Goal: Task Accomplishment & Management: Manage account settings

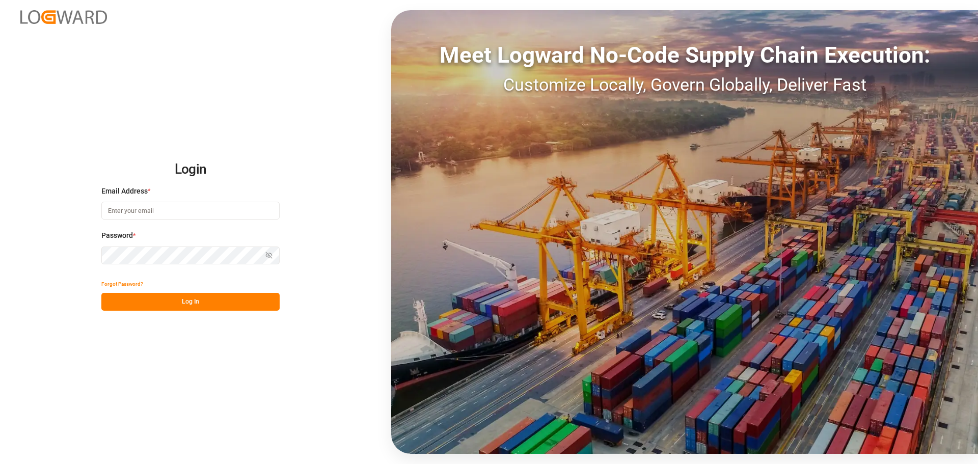
type input "[EMAIL_ADDRESS][PERSON_NAME][DOMAIN_NAME]"
click at [171, 304] on button "Log In" at bounding box center [190, 302] width 178 height 18
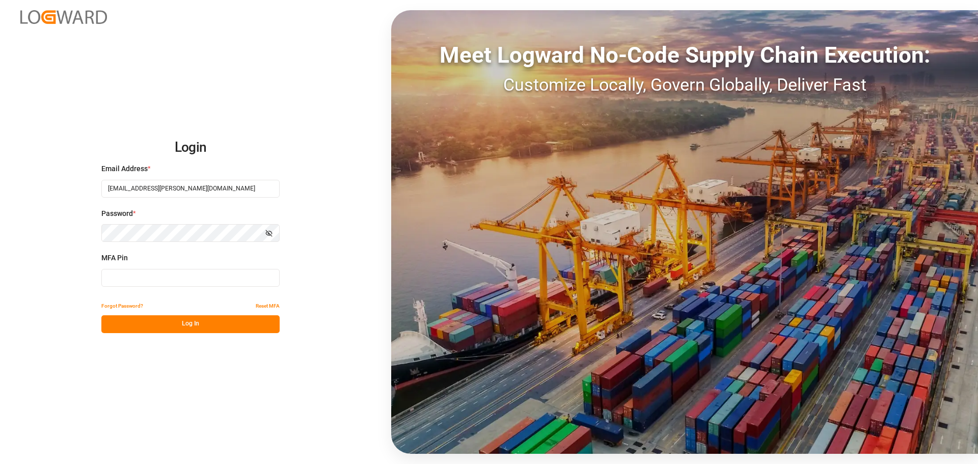
click at [253, 283] on input at bounding box center [190, 278] width 178 height 18
click at [206, 275] on input at bounding box center [190, 278] width 178 height 18
type input "917416"
click at [191, 325] on button "Log In" at bounding box center [190, 324] width 178 height 18
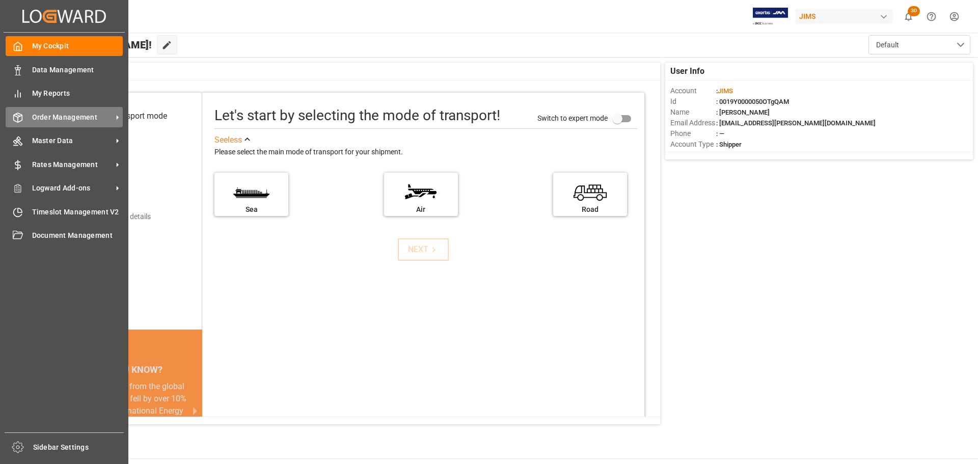
click at [17, 123] on div "Order Management Order Management" at bounding box center [64, 117] width 117 height 20
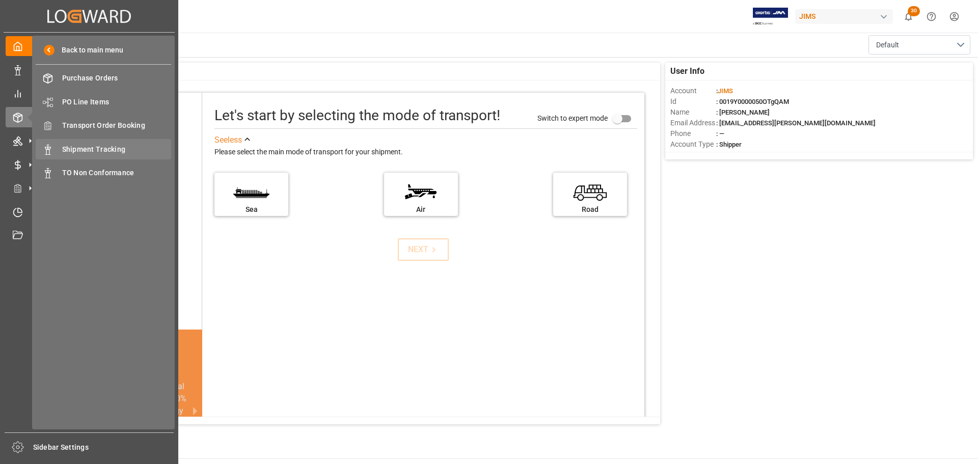
click at [131, 142] on div "Shipment Tracking Shipment Tracking" at bounding box center [104, 149] width 136 height 20
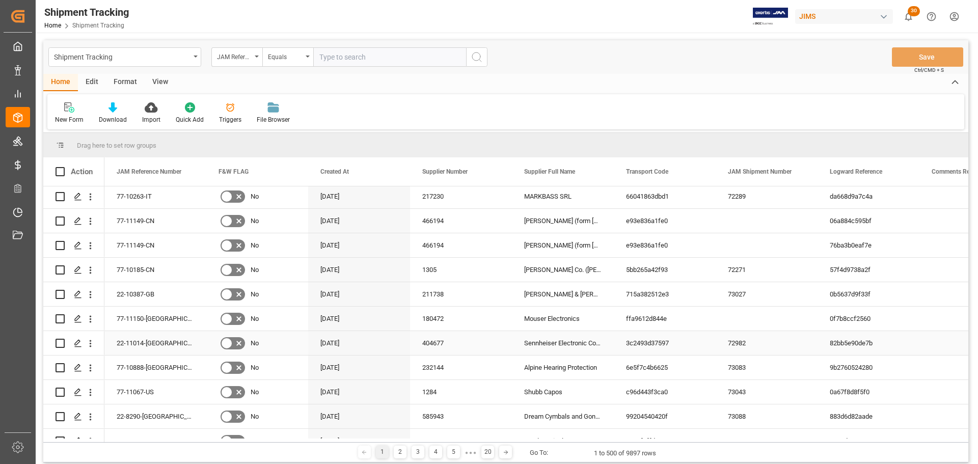
scroll to position [102, 0]
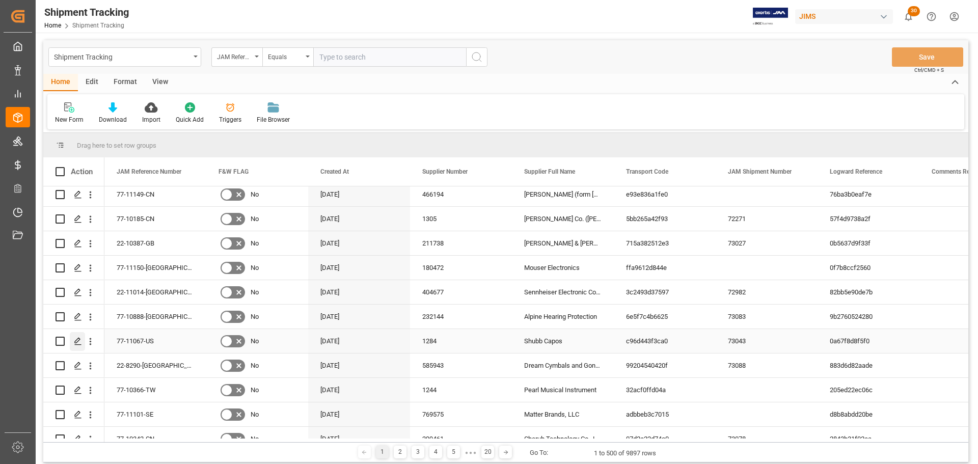
click at [75, 342] on icon "Press SPACE to select this row." at bounding box center [78, 341] width 8 height 8
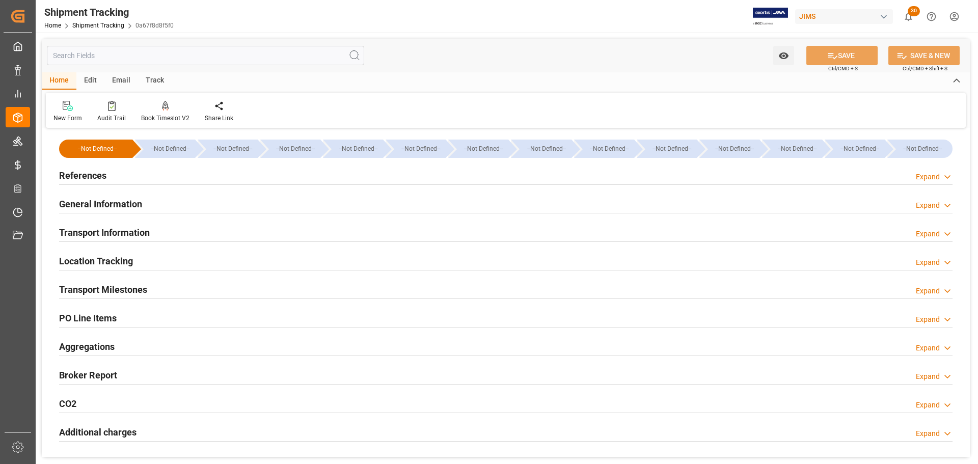
click at [226, 60] on input "text" at bounding box center [205, 55] width 317 height 19
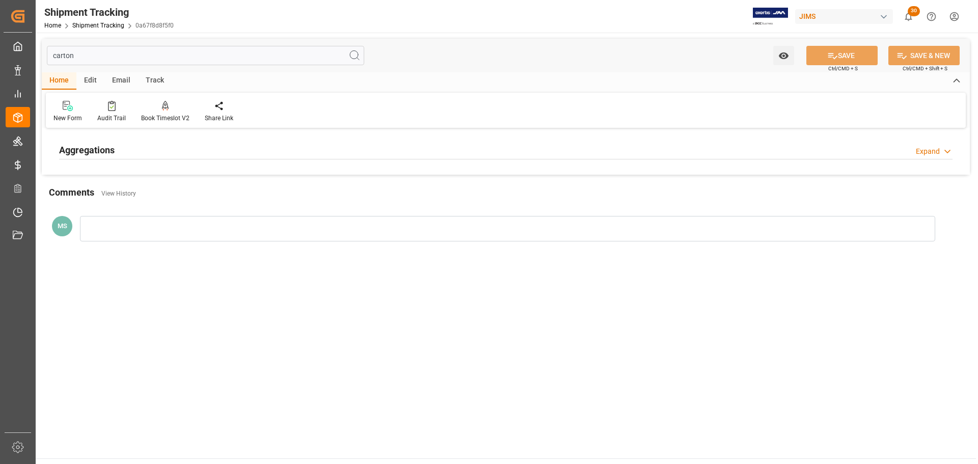
click at [248, 148] on div "Aggregations Expand" at bounding box center [506, 149] width 894 height 19
click at [249, 148] on div "Aggregations Collapse" at bounding box center [506, 149] width 894 height 19
click at [212, 54] on input "carton" at bounding box center [205, 55] width 317 height 19
type input "c"
type input "p"
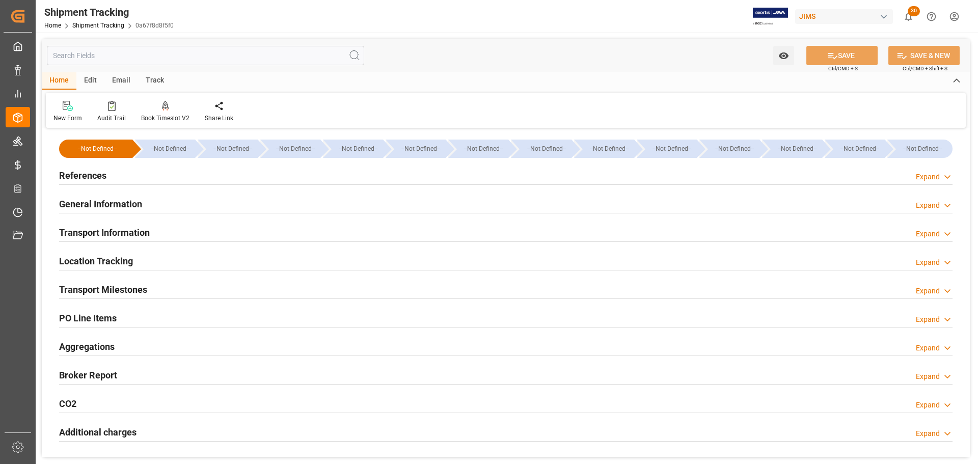
click at [156, 346] on div "Aggregations Expand" at bounding box center [506, 345] width 894 height 19
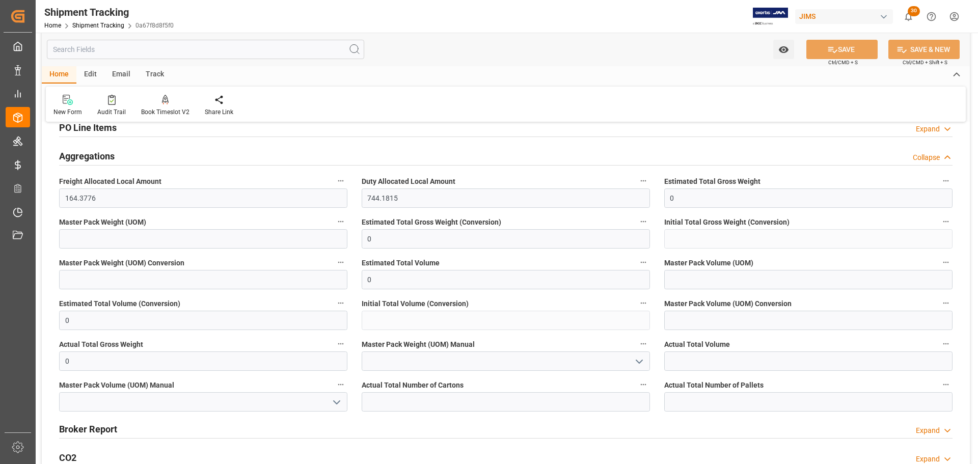
scroll to position [204, 0]
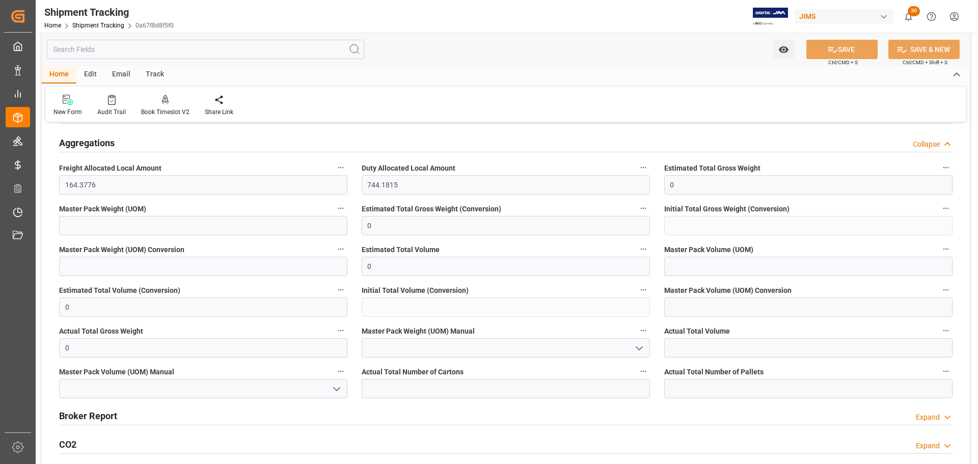
click at [135, 148] on div "Aggregations Collapse" at bounding box center [506, 141] width 894 height 19
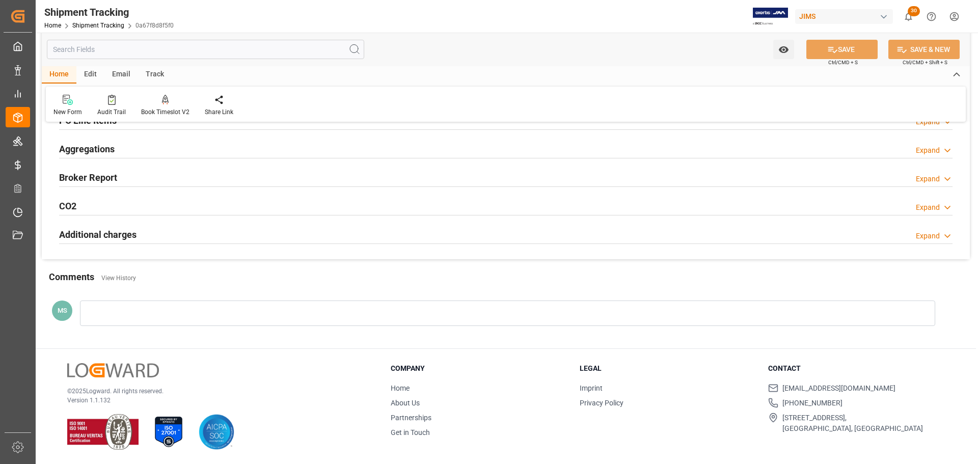
scroll to position [198, 0]
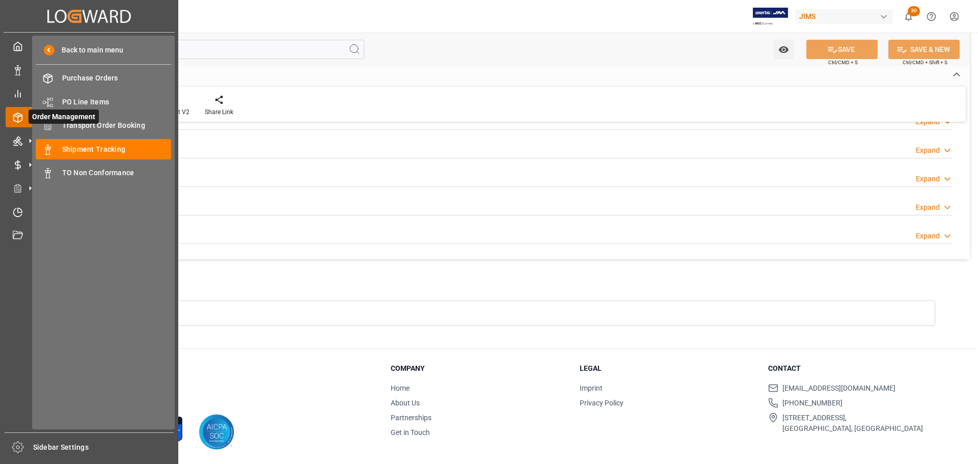
click at [22, 111] on icon at bounding box center [29, 116] width 21 height 21
click at [88, 101] on span "PO Line Items" at bounding box center [117, 102] width 110 height 11
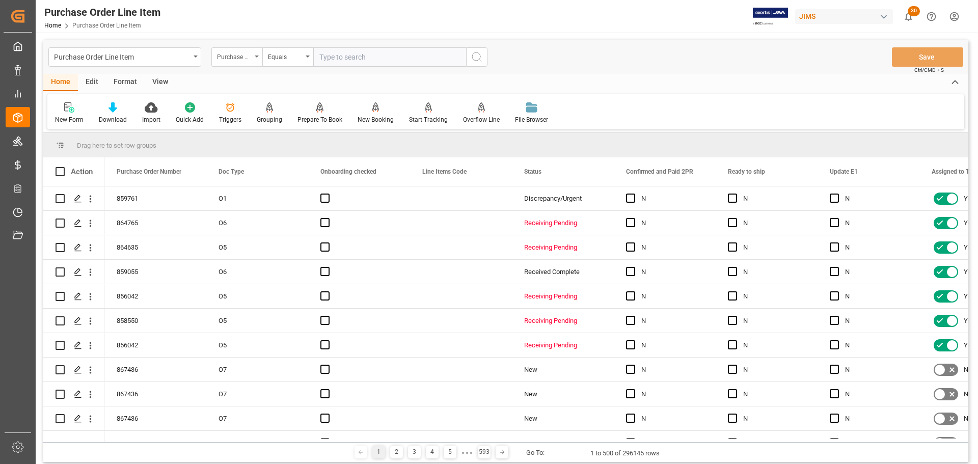
click at [240, 60] on div "Purchase Order Number" at bounding box center [234, 56] width 35 height 12
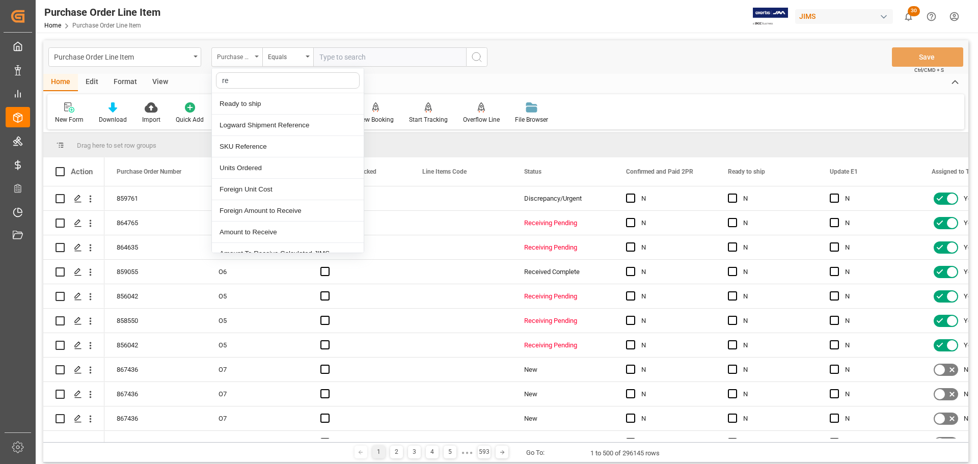
type input "ref"
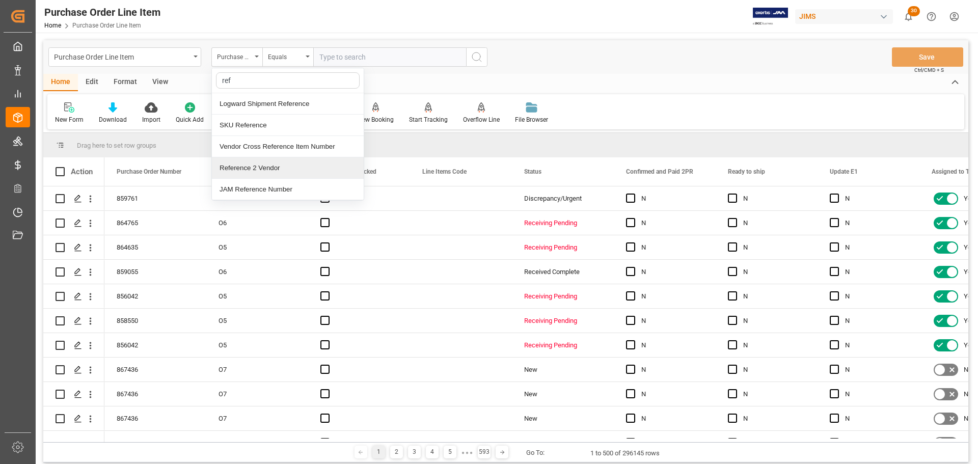
click at [256, 160] on div "Reference 2 Vendor" at bounding box center [288, 167] width 152 height 21
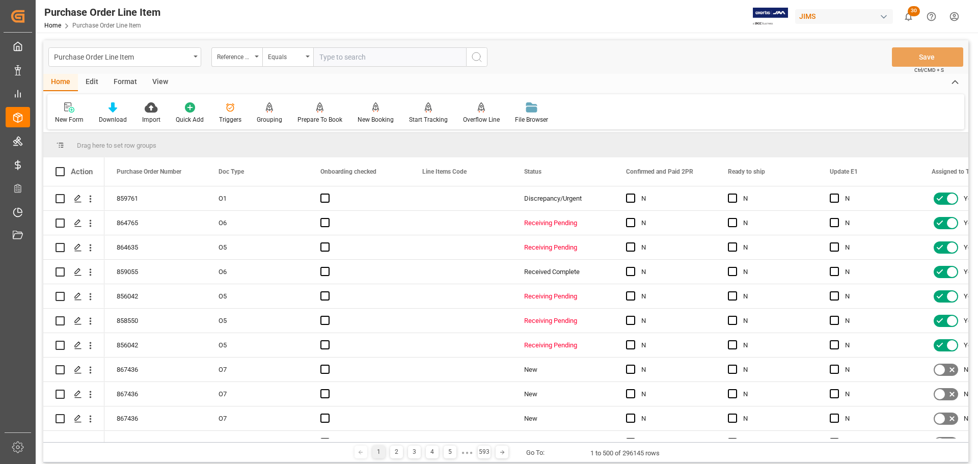
click at [351, 61] on input "text" at bounding box center [389, 56] width 153 height 19
paste input "77-10757-US"
type input "77-10757-US"
click at [473, 58] on icon "search button" at bounding box center [477, 57] width 12 height 12
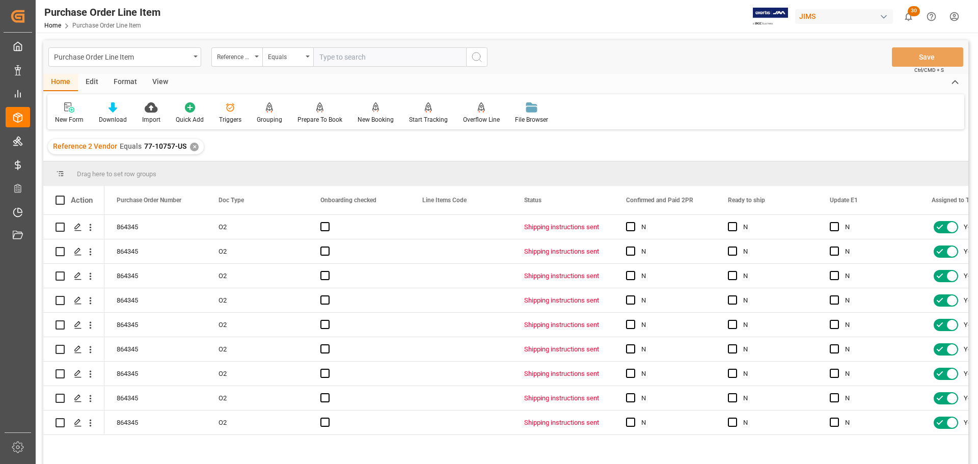
click at [156, 77] on div "View" at bounding box center [160, 82] width 31 height 17
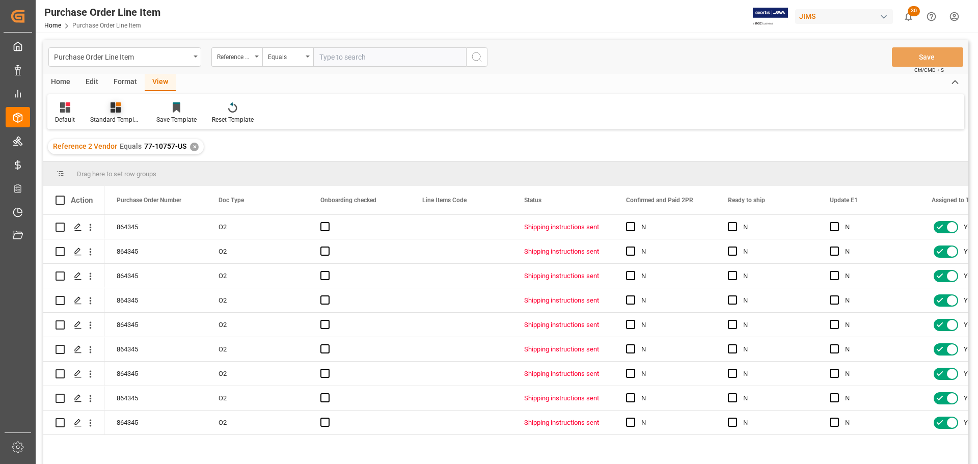
click at [103, 114] on div "Standard Templates" at bounding box center [116, 113] width 66 height 22
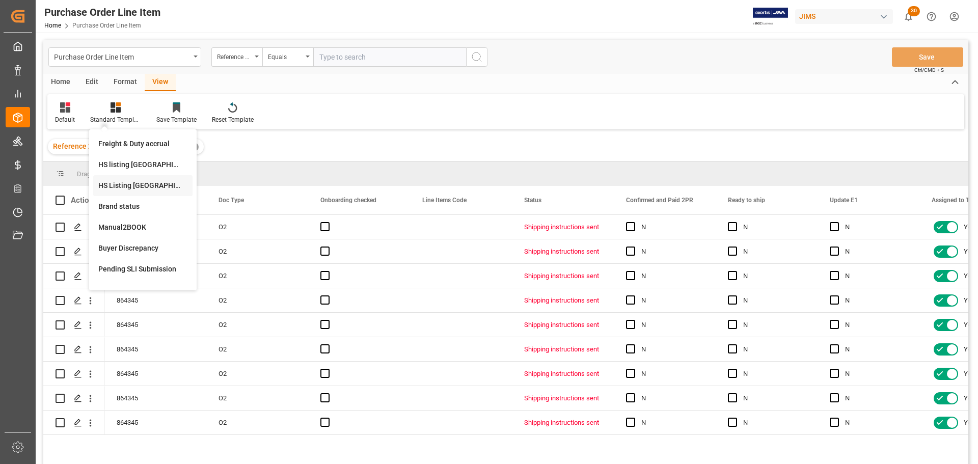
click at [144, 186] on div "HS Listing [GEOGRAPHIC_DATA]" at bounding box center [142, 185] width 89 height 11
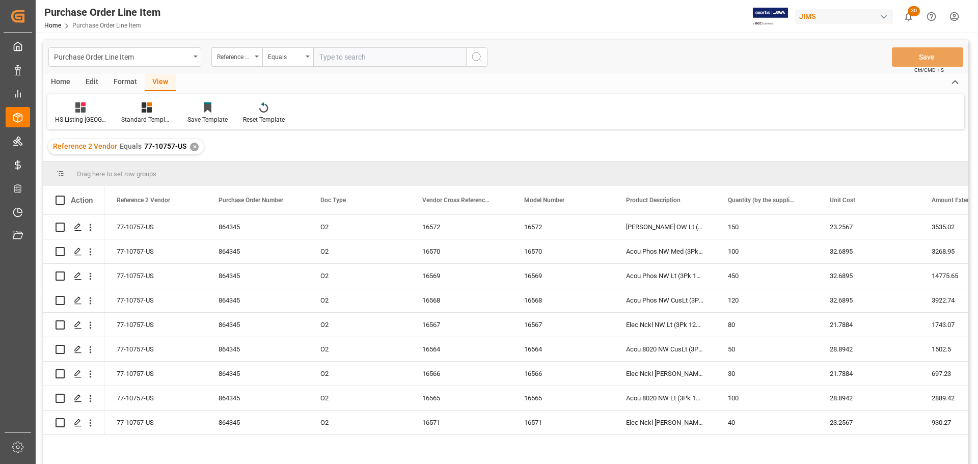
click at [65, 84] on div "Home" at bounding box center [60, 82] width 35 height 17
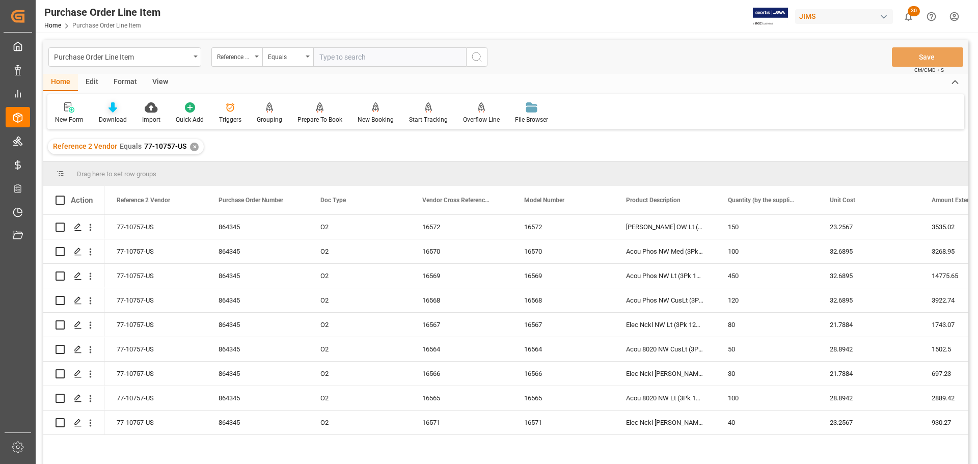
click at [116, 112] on icon at bounding box center [113, 107] width 9 height 10
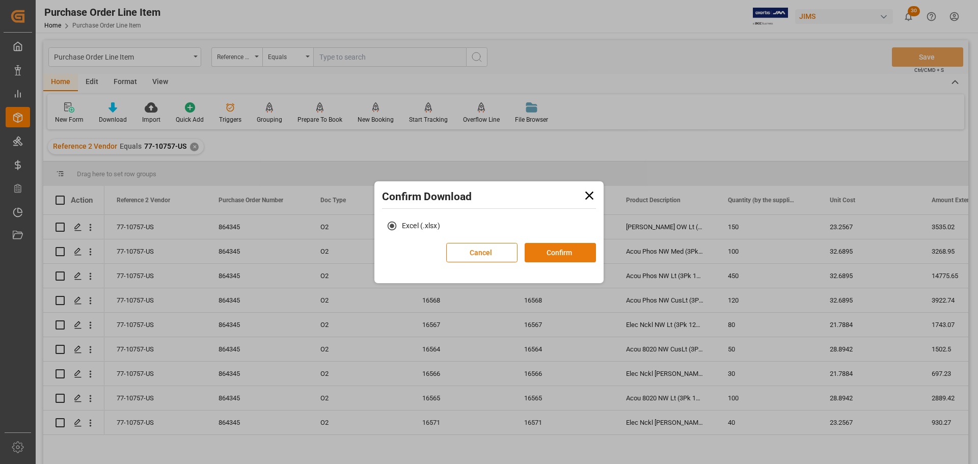
click at [546, 254] on button "Confirm" at bounding box center [560, 252] width 71 height 19
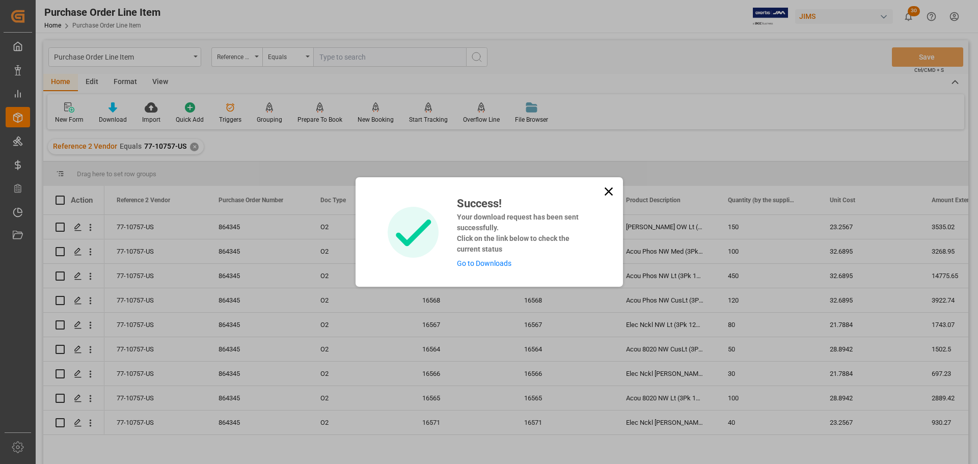
click at [475, 258] on div "Success! Your download request has been sent successfully. Click on the link be…" at bounding box center [519, 232] width 141 height 74
click at [474, 262] on link "Go to Downloads" at bounding box center [484, 263] width 55 height 8
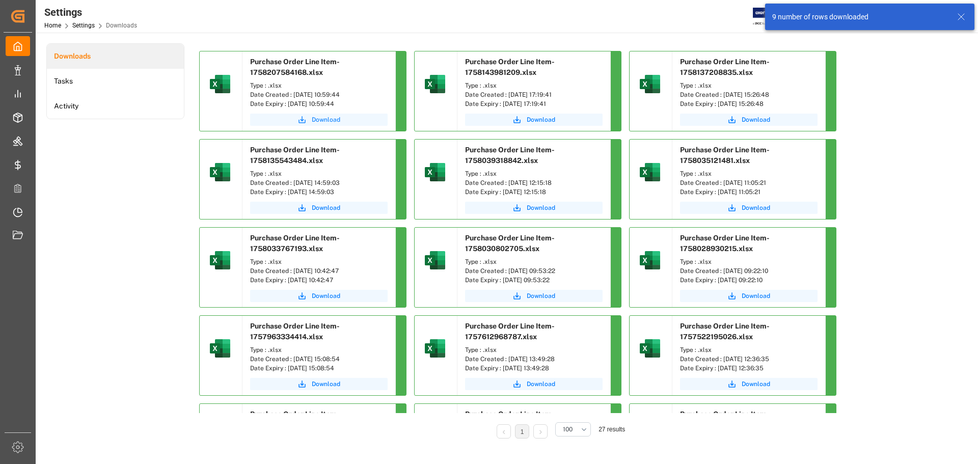
click at [319, 120] on span "Download" at bounding box center [326, 119] width 29 height 9
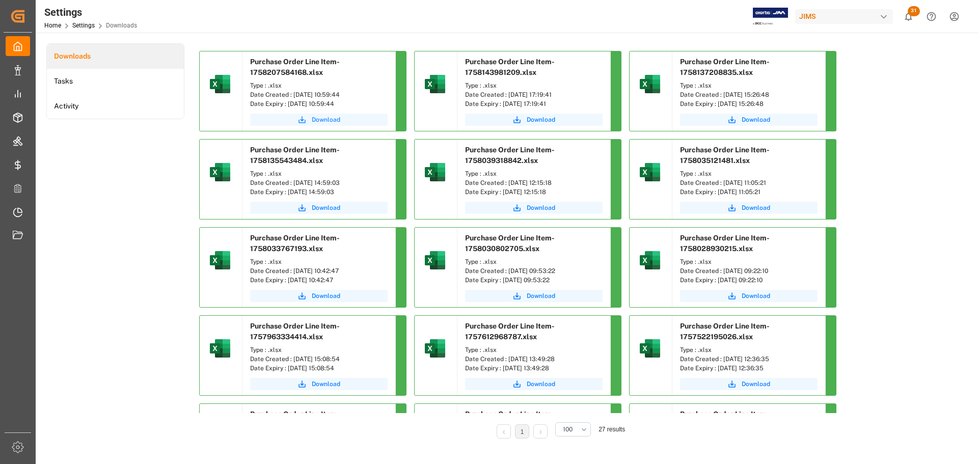
click at [305, 117] on icon "submit" at bounding box center [302, 119] width 9 height 9
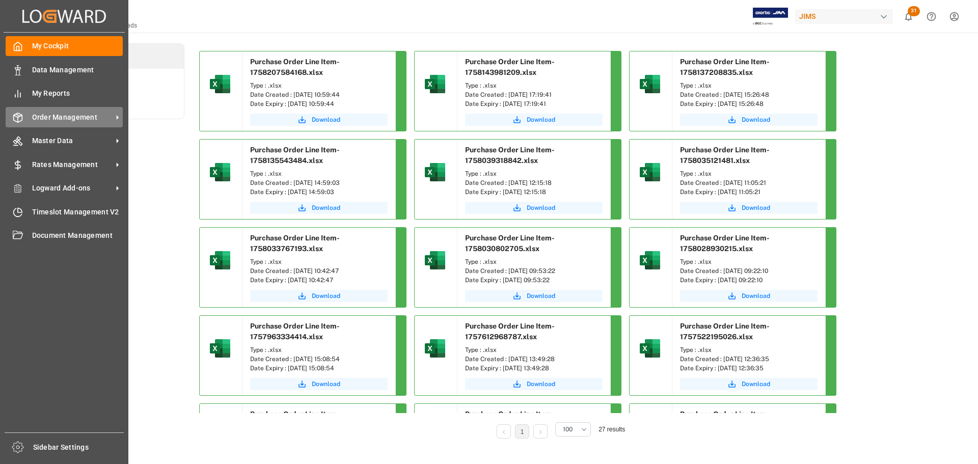
click at [51, 121] on span "Order Management" at bounding box center [72, 117] width 80 height 11
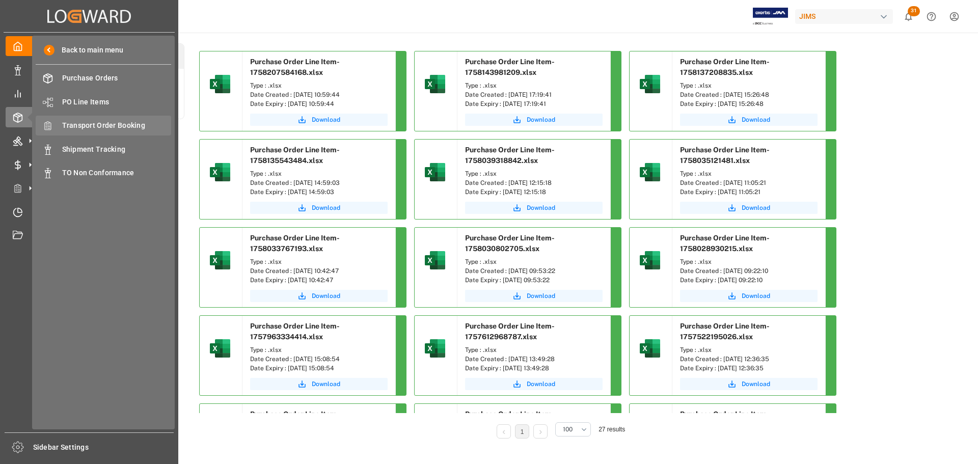
click at [121, 122] on span "Transport Order Booking" at bounding box center [117, 125] width 110 height 11
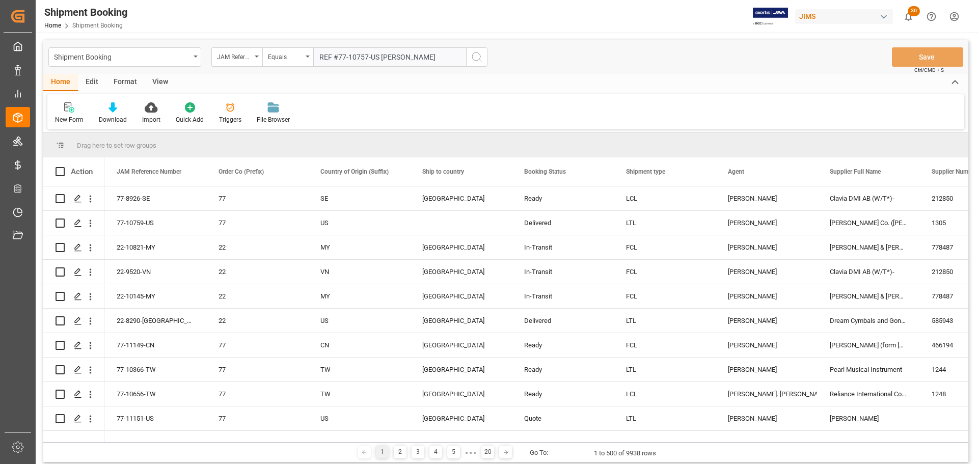
drag, startPoint x: 416, startPoint y: 57, endPoint x: 380, endPoint y: 61, distance: 36.4
click at [380, 61] on input "REF #77-10757-US [PERSON_NAME]" at bounding box center [389, 56] width 153 height 19
drag, startPoint x: 338, startPoint y: 55, endPoint x: 280, endPoint y: 57, distance: 58.6
click at [280, 57] on div "JAM Reference Number Equals REF #77-10757-US" at bounding box center [349, 56] width 276 height 19
type input "77-10757-US"
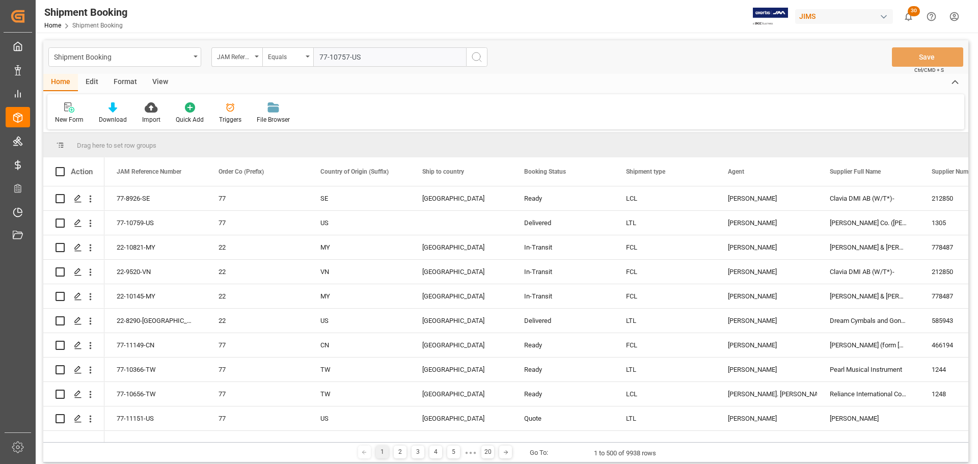
click at [475, 58] on icon "search button" at bounding box center [477, 57] width 12 height 12
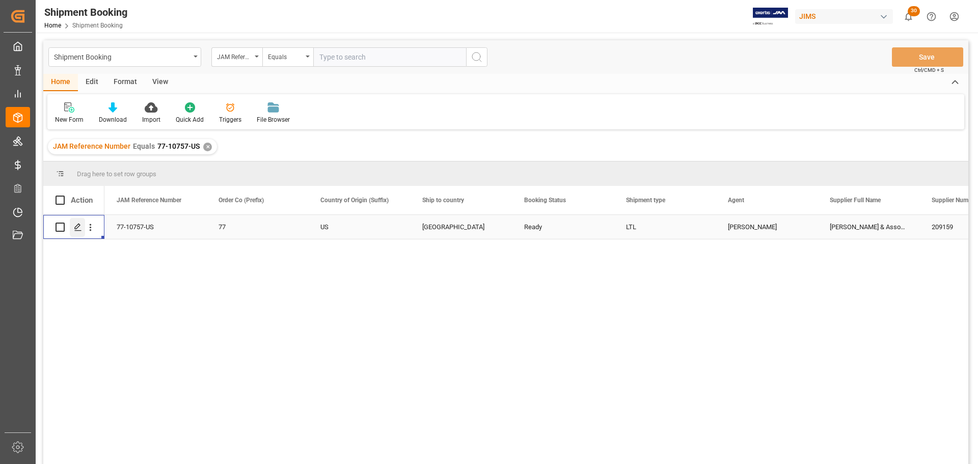
click at [82, 228] on icon "Press SPACE to select this row." at bounding box center [78, 227] width 8 height 8
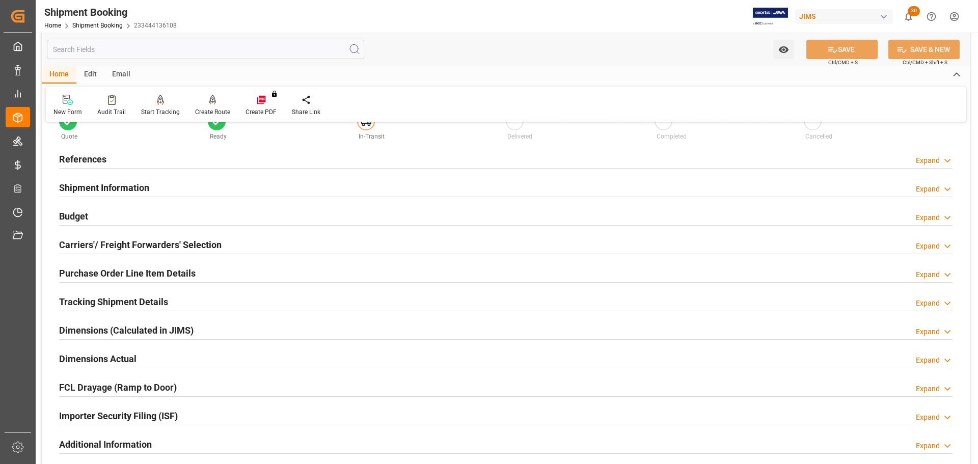
scroll to position [51, 0]
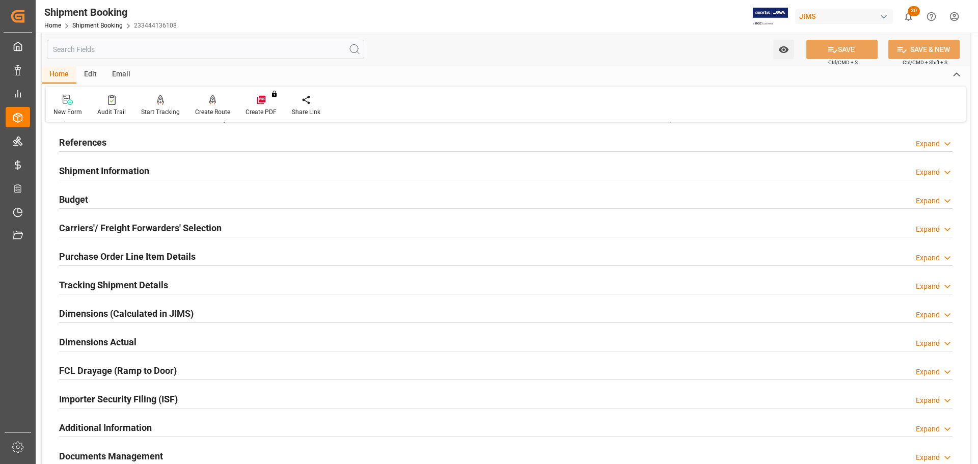
click at [109, 280] on h2 "Tracking Shipment Details" at bounding box center [113, 285] width 109 height 14
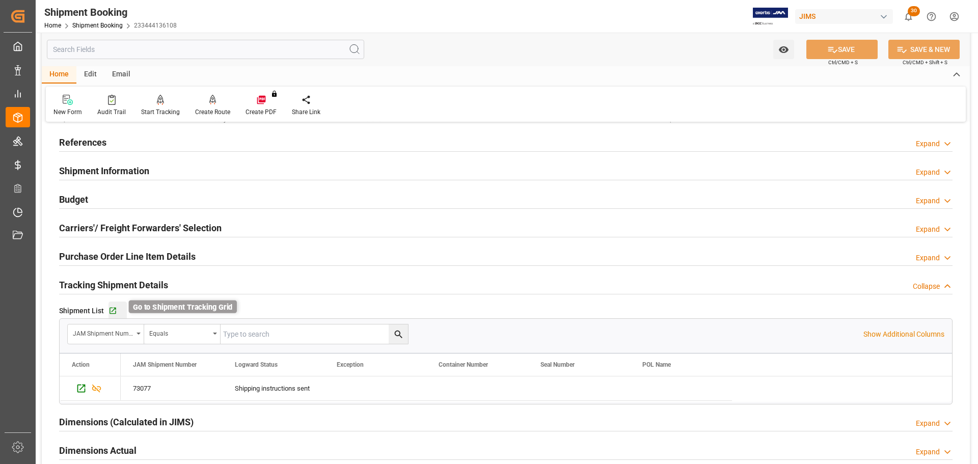
click at [112, 312] on icon "button" at bounding box center [113, 311] width 9 height 9
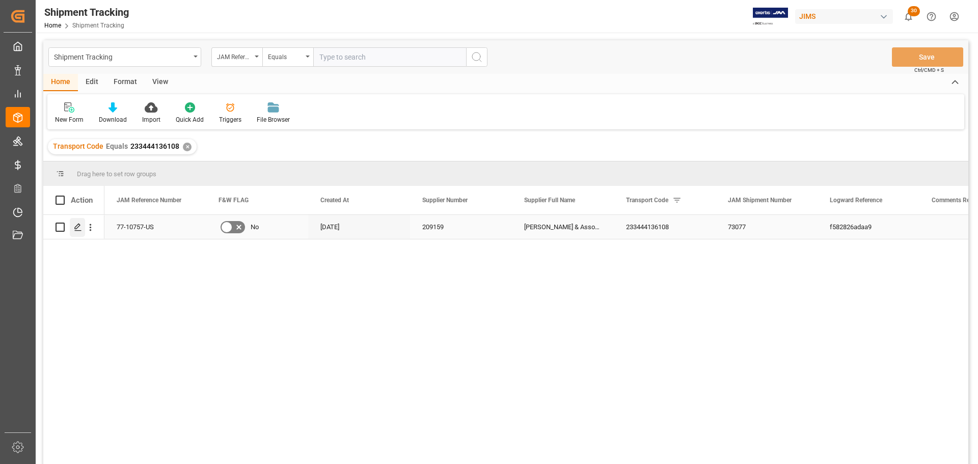
click at [79, 230] on icon "Press SPACE to select this row." at bounding box center [78, 227] width 8 height 8
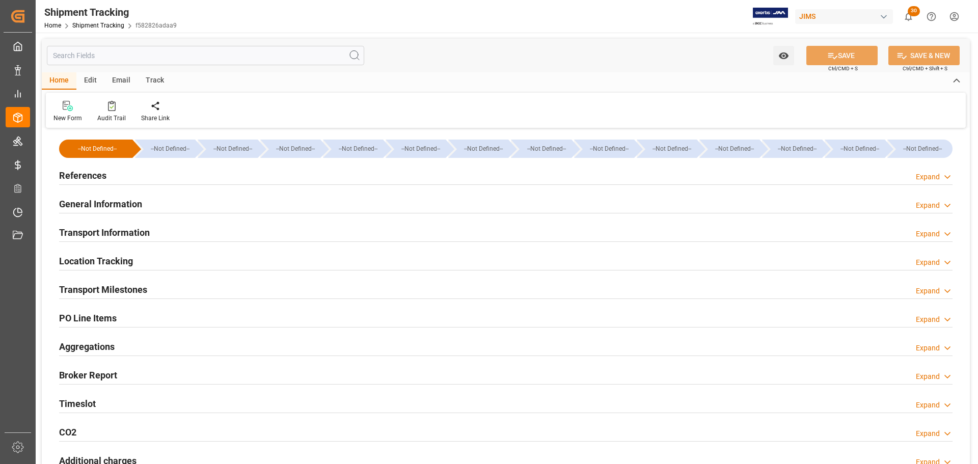
type input "[DATE] 00:00"
type input "18-09-2025 00:00"
type input "26-09-2025 00:00"
click at [155, 287] on div "Transport Milestones Expand" at bounding box center [506, 288] width 894 height 19
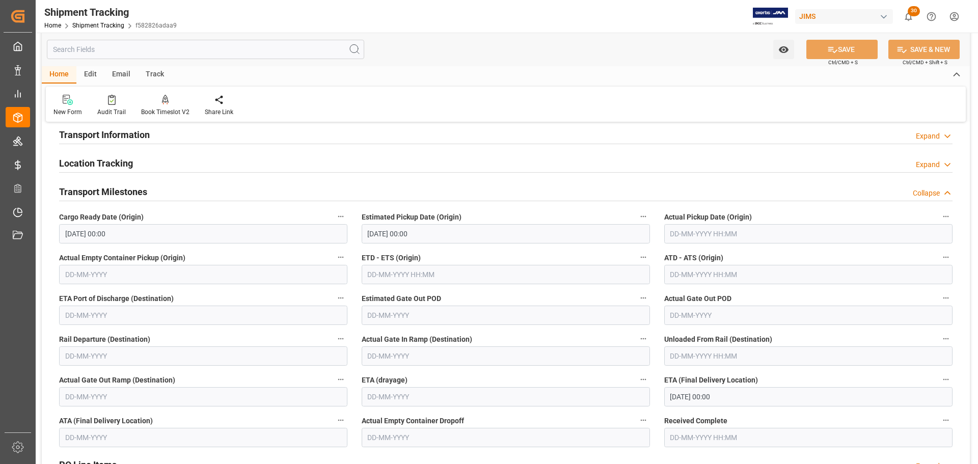
scroll to position [102, 0]
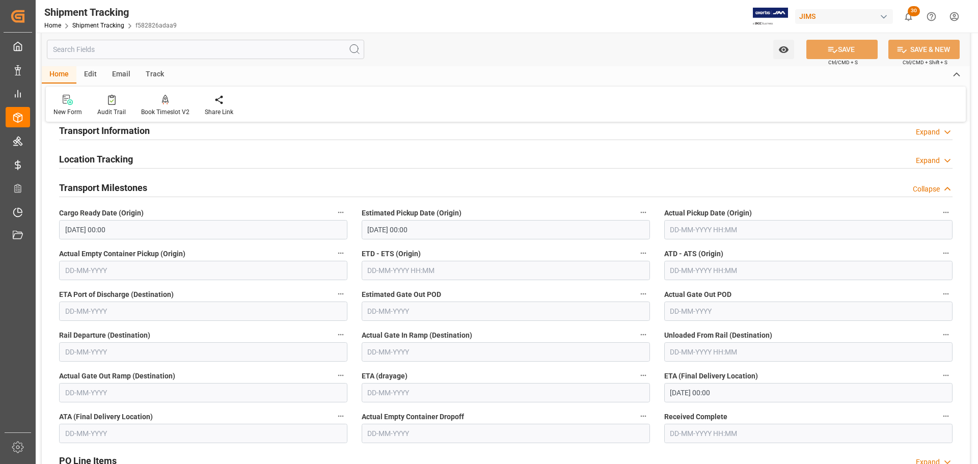
click at [712, 231] on input "text" at bounding box center [808, 229] width 288 height 19
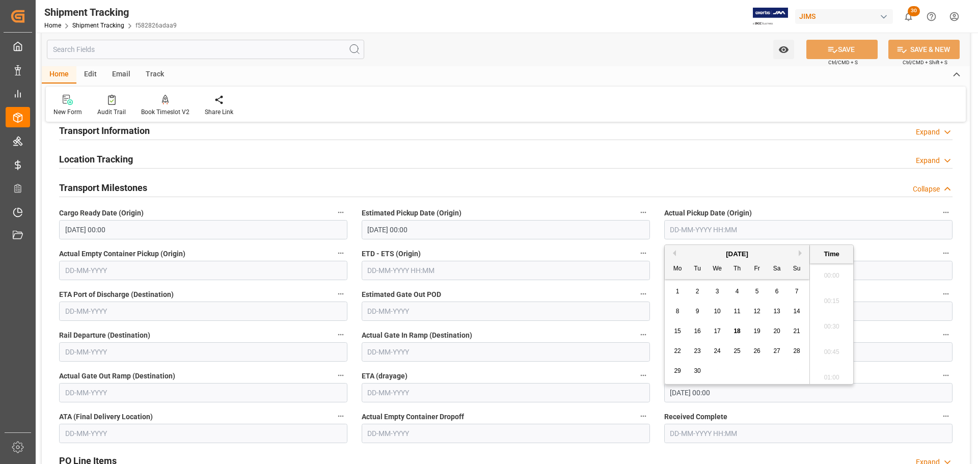
scroll to position [1099, 0]
click at [740, 329] on span "18" at bounding box center [737, 331] width 7 height 7
type input "18-09-2025 00:00"
click at [854, 47] on button "SAVE" at bounding box center [842, 49] width 71 height 19
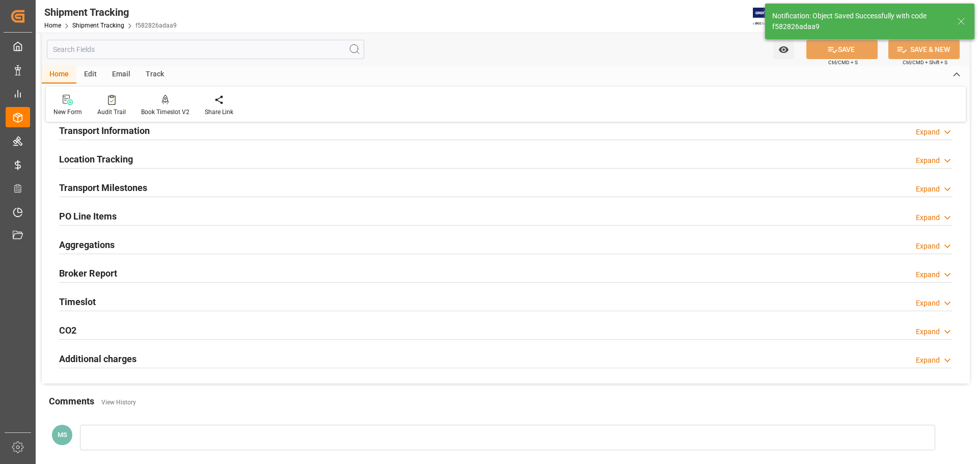
click at [188, 183] on div "Transport Milestones Expand" at bounding box center [506, 186] width 894 height 19
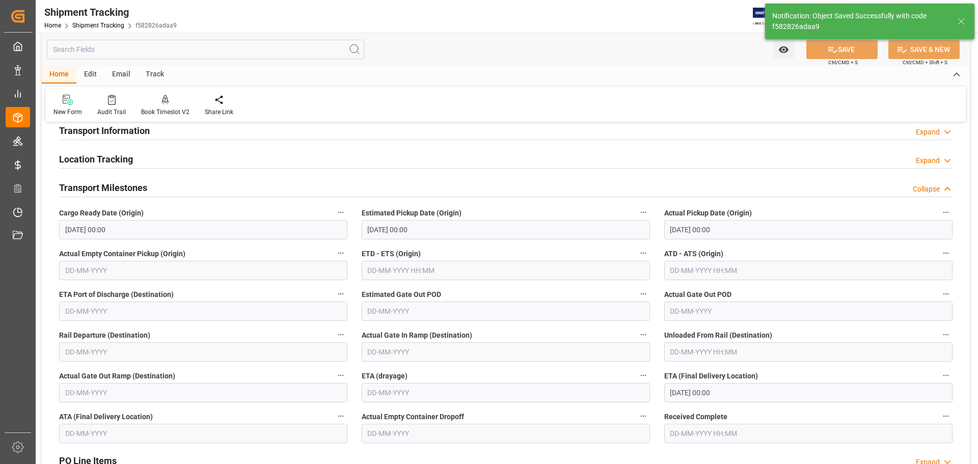
click at [187, 183] on div "Transport Milestones Collapse" at bounding box center [506, 186] width 894 height 19
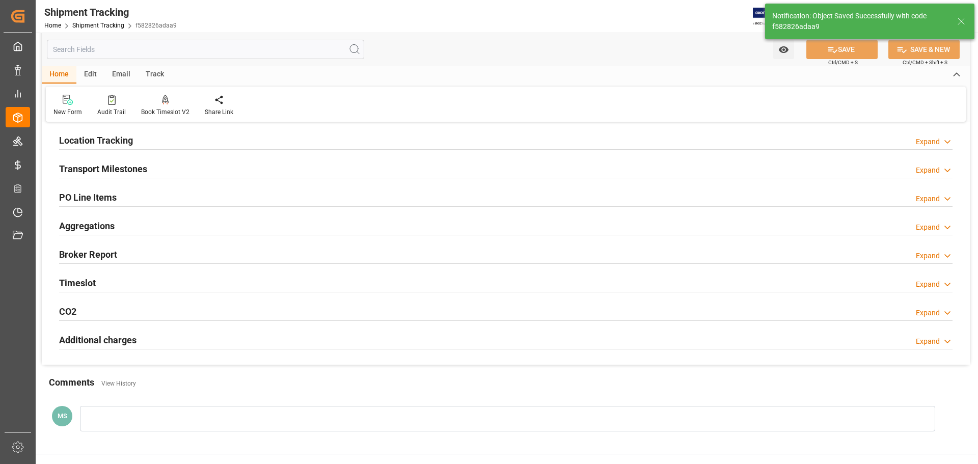
scroll to position [153, 0]
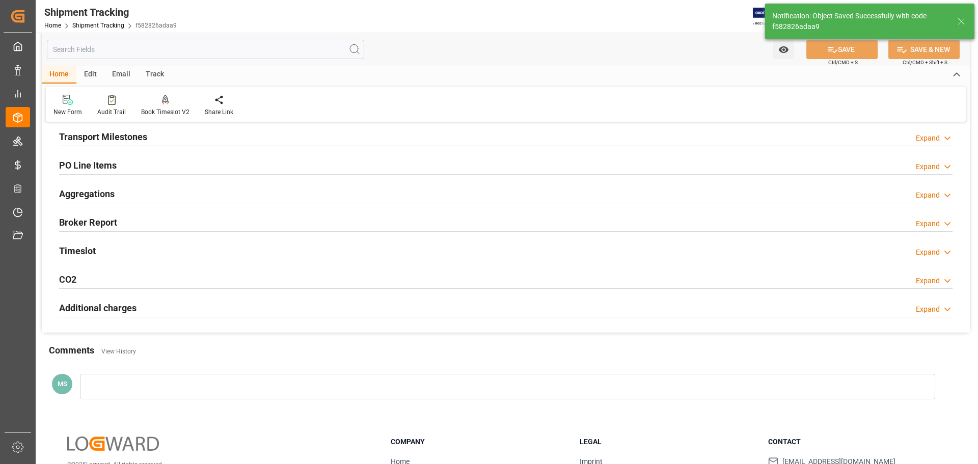
click at [137, 189] on div "Aggregations Expand" at bounding box center [506, 192] width 894 height 19
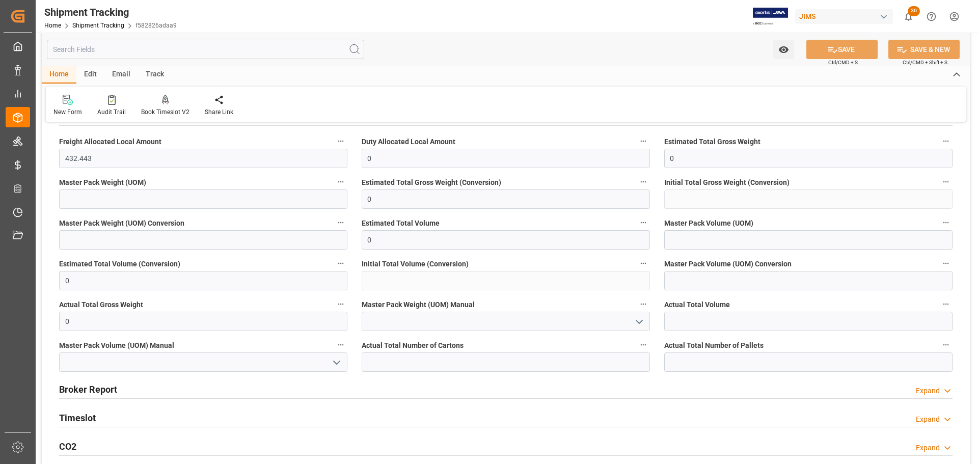
scroll to position [306, 0]
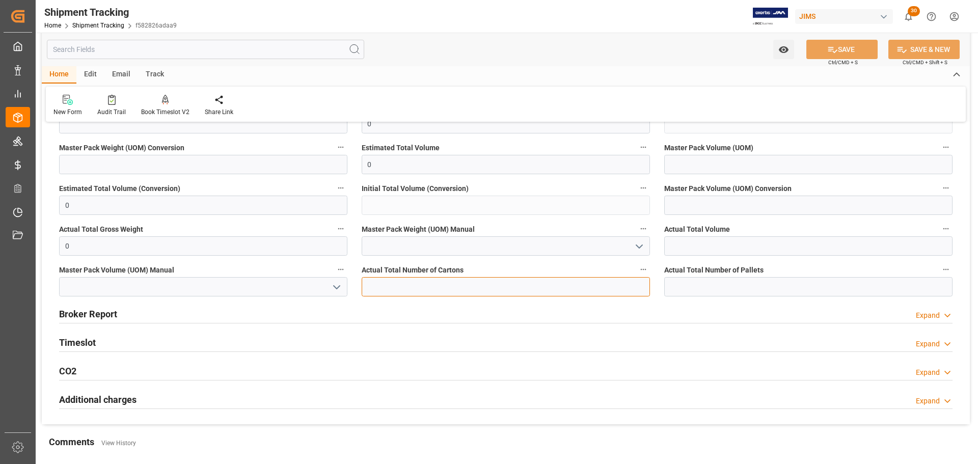
click at [471, 290] on input "text" at bounding box center [506, 286] width 288 height 19
type input "29"
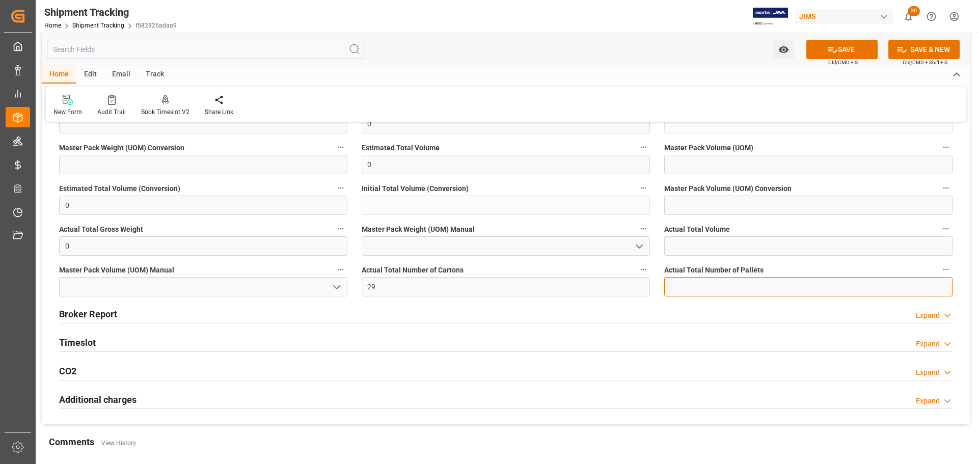
click at [722, 285] on input "text" at bounding box center [808, 286] width 288 height 19
type input "1"
click at [836, 50] on button "SAVE" at bounding box center [842, 49] width 71 height 19
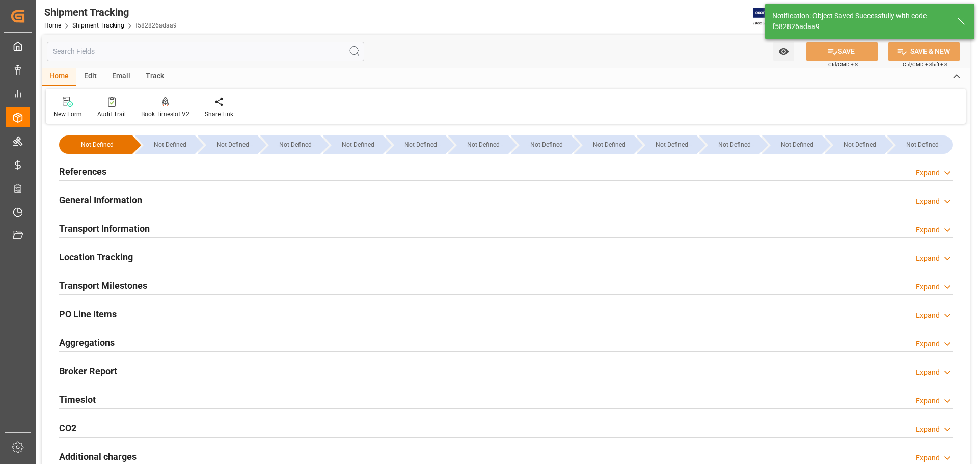
scroll to position [0, 0]
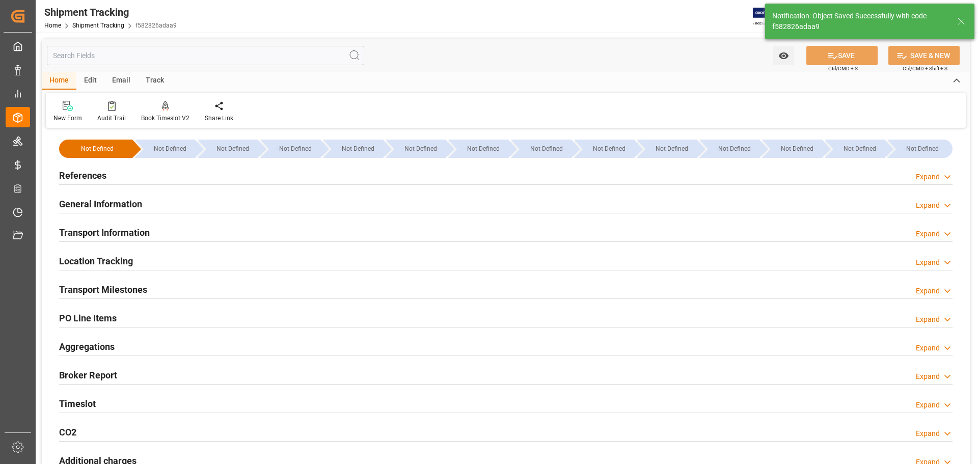
click at [155, 181] on div "References Expand" at bounding box center [506, 174] width 894 height 19
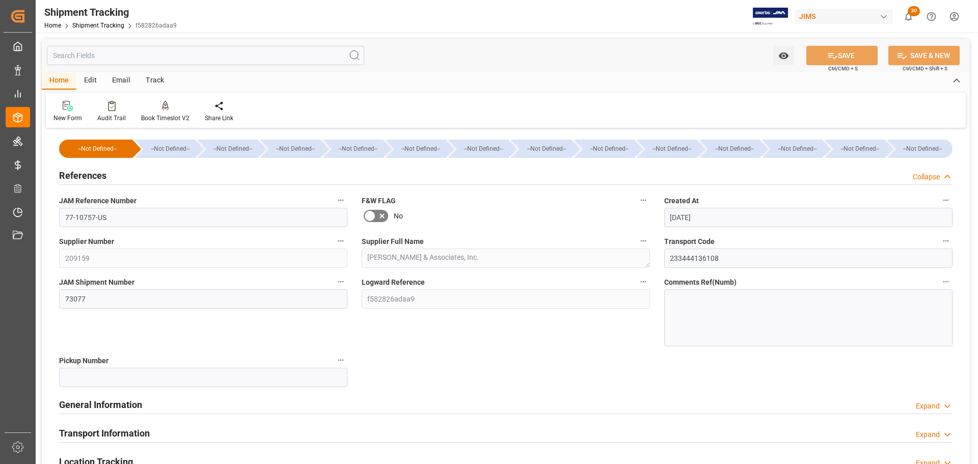
click at [167, 177] on div "References Collapse" at bounding box center [506, 174] width 894 height 19
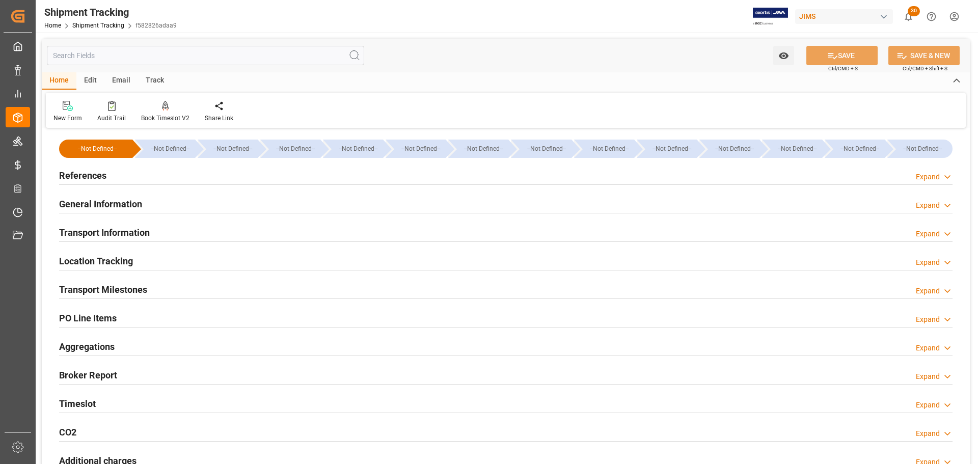
click at [165, 197] on div "General Information Expand" at bounding box center [506, 203] width 894 height 19
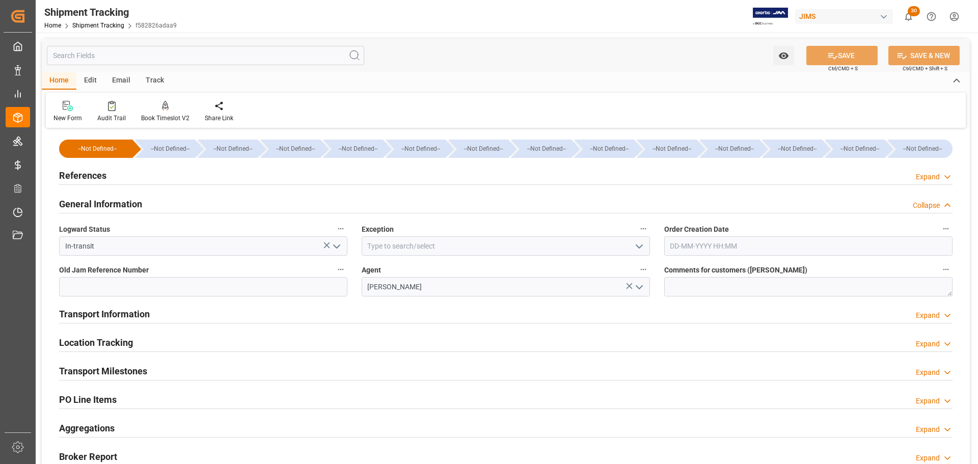
click at [163, 202] on div "General Information Collapse" at bounding box center [506, 203] width 894 height 19
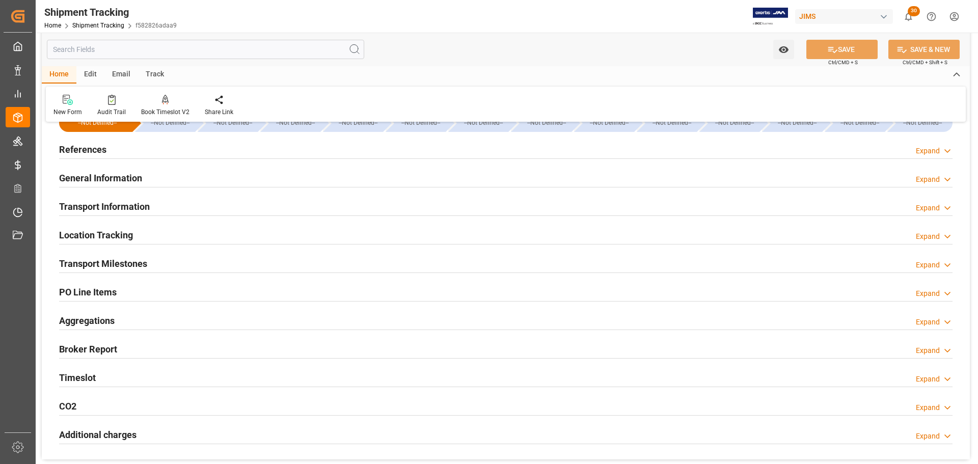
scroll to position [51, 0]
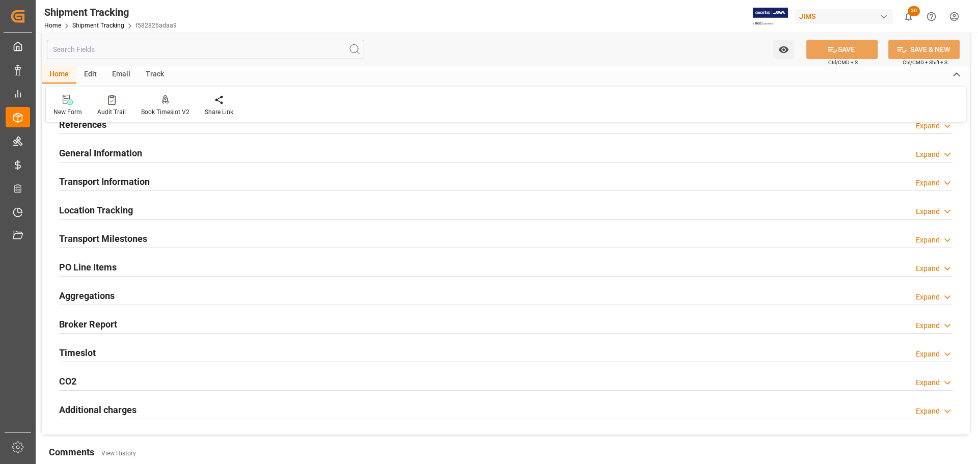
click at [168, 185] on div "Transport Information Expand" at bounding box center [506, 180] width 894 height 19
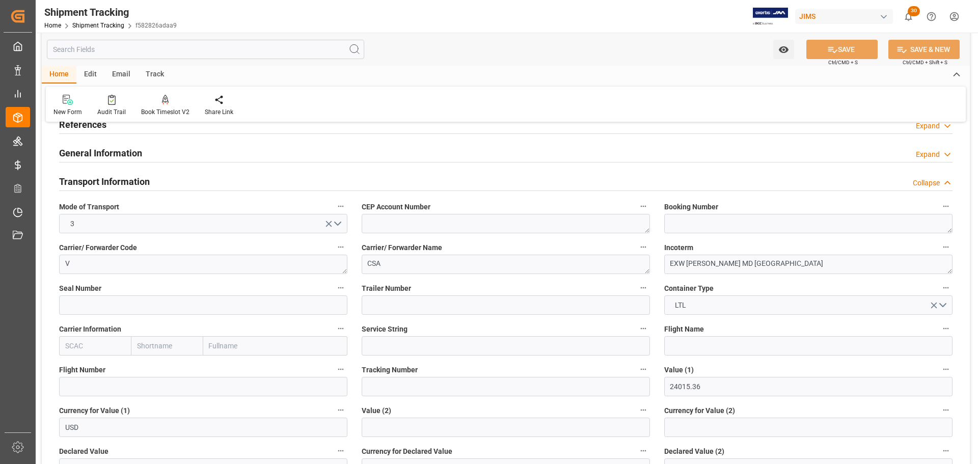
click at [168, 185] on div "Transport Information Collapse" at bounding box center [506, 180] width 894 height 19
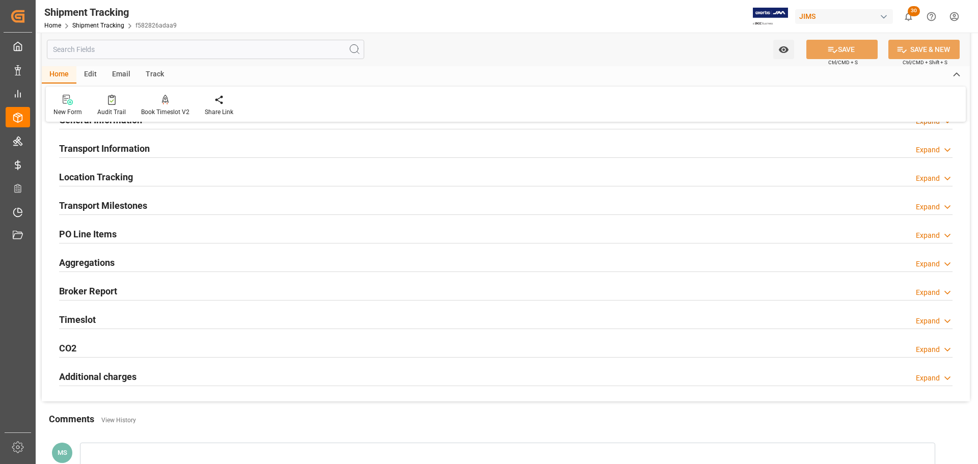
scroll to position [102, 0]
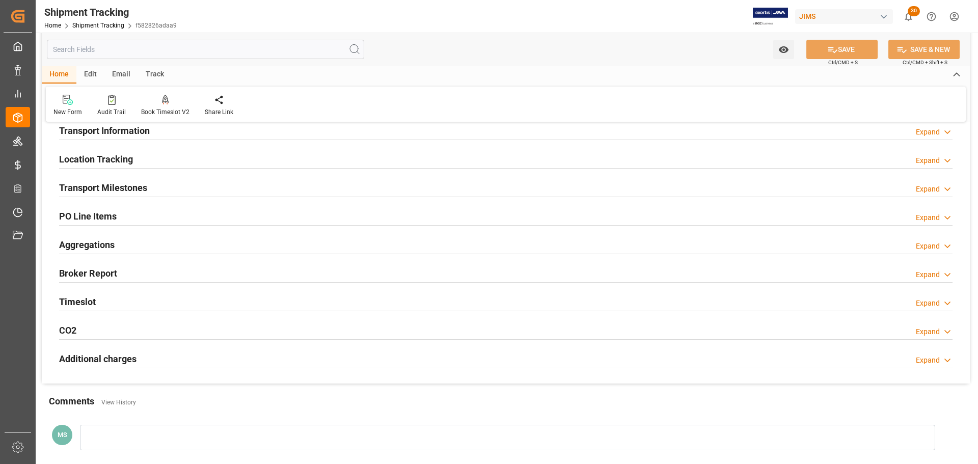
click at [167, 188] on div "Transport Milestones Expand" at bounding box center [506, 186] width 894 height 19
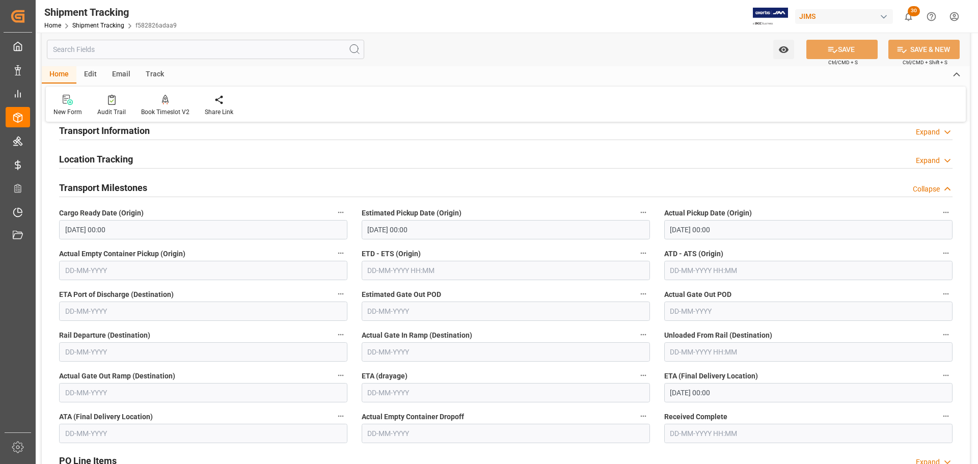
click at [167, 188] on div "Transport Milestones Collapse" at bounding box center [506, 186] width 894 height 19
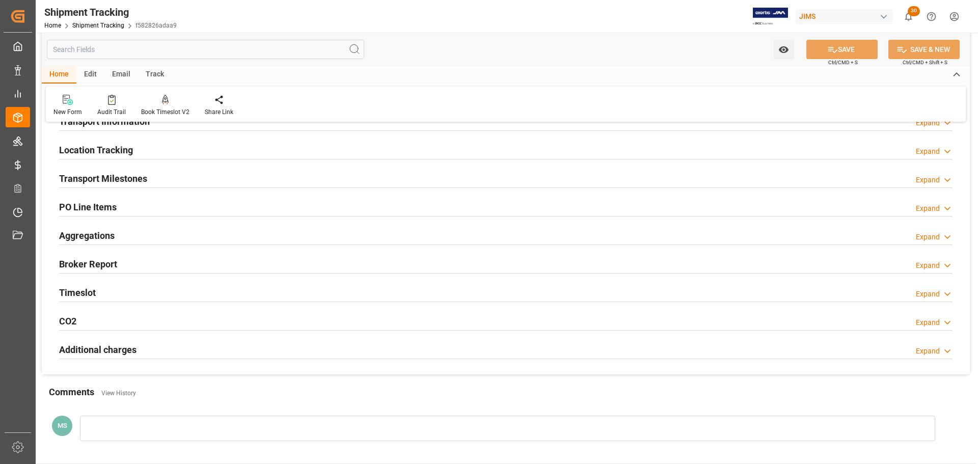
scroll to position [0, 0]
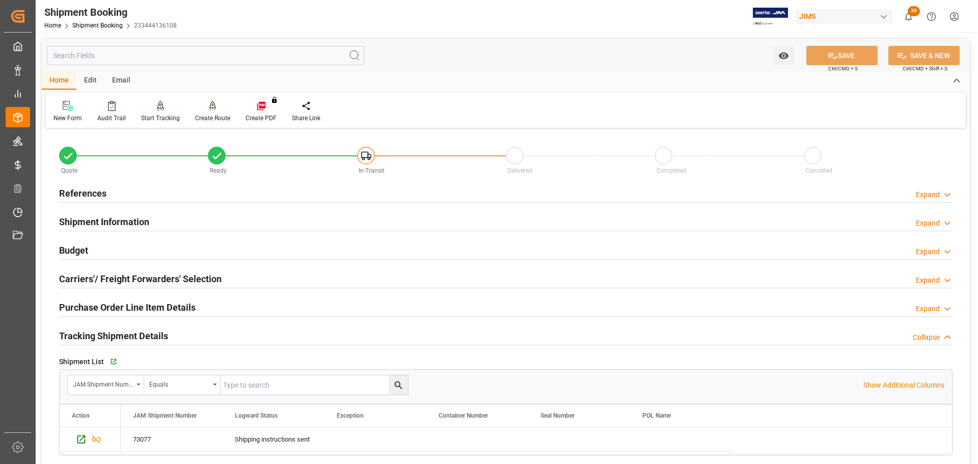
scroll to position [51, 0]
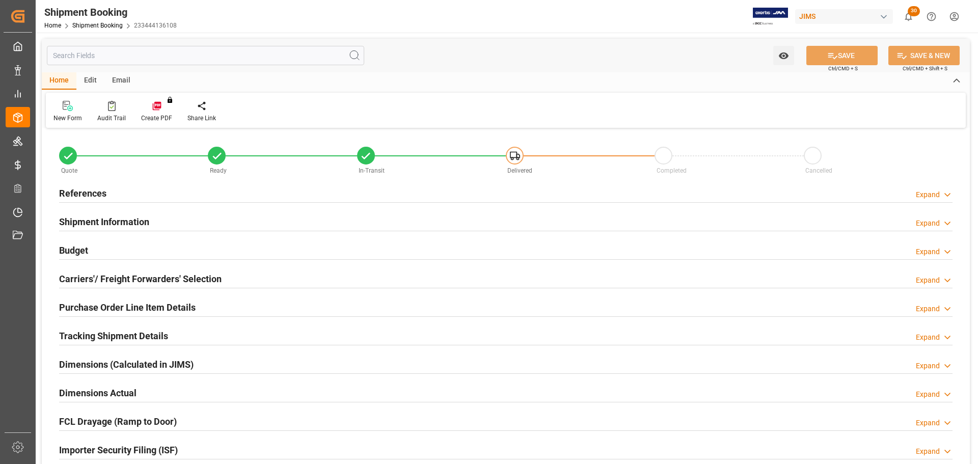
type input "8"
click at [116, 189] on div "References Expand" at bounding box center [506, 192] width 894 height 19
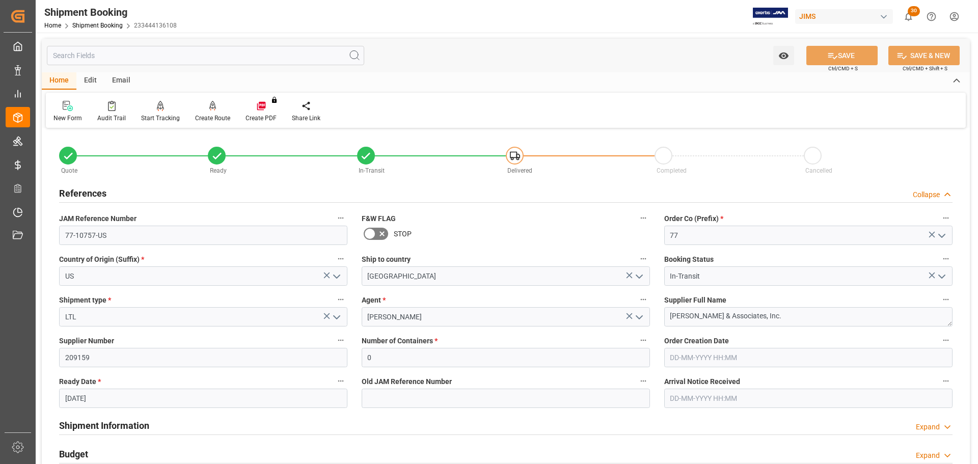
click at [112, 190] on div "References Collapse" at bounding box center [506, 192] width 894 height 19
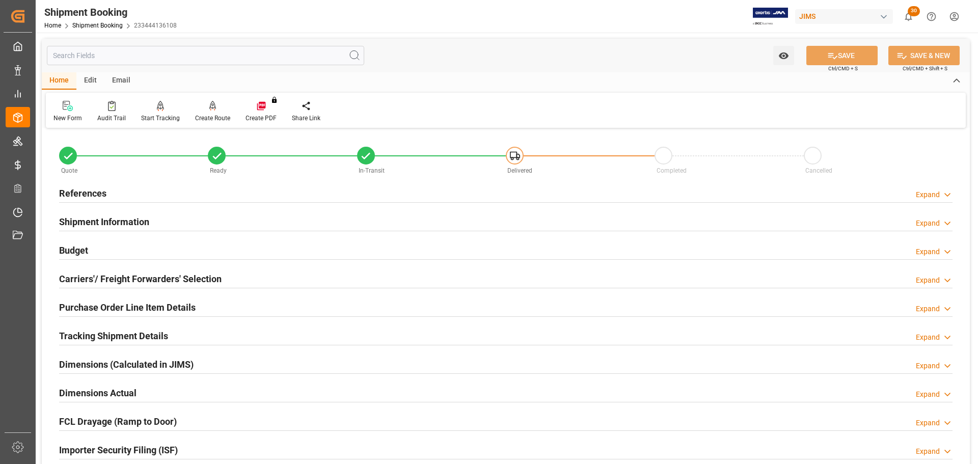
click at [112, 218] on h2 "Shipment Information" at bounding box center [104, 222] width 90 height 14
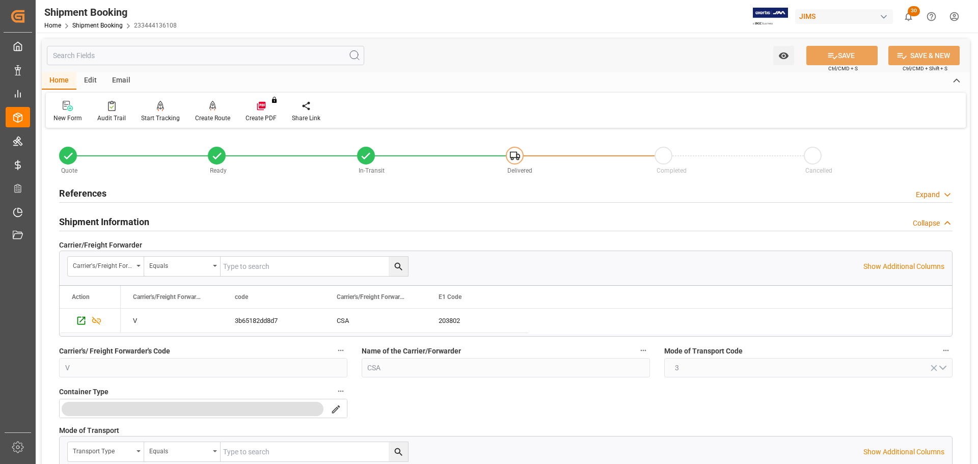
click at [112, 218] on h2 "Shipment Information" at bounding box center [104, 222] width 90 height 14
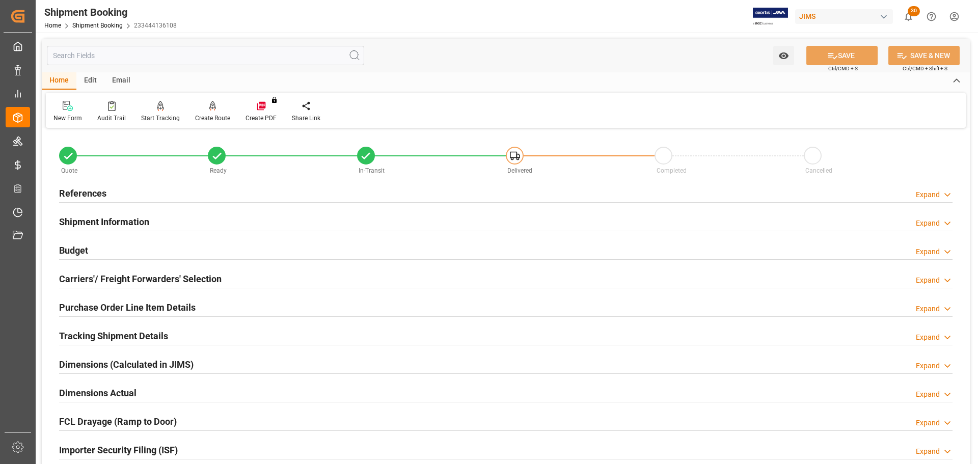
scroll to position [51, 0]
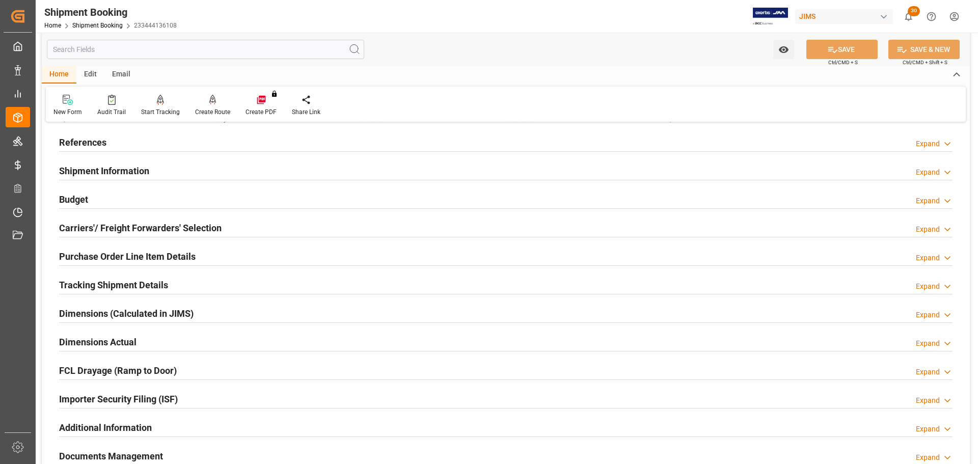
click at [113, 199] on div "Budget Expand" at bounding box center [506, 198] width 894 height 19
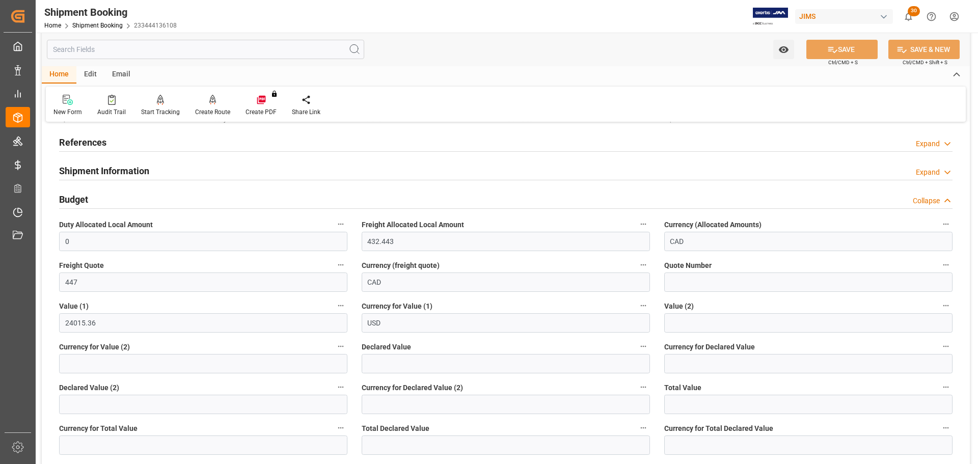
click at [115, 196] on div "Budget Collapse" at bounding box center [506, 198] width 894 height 19
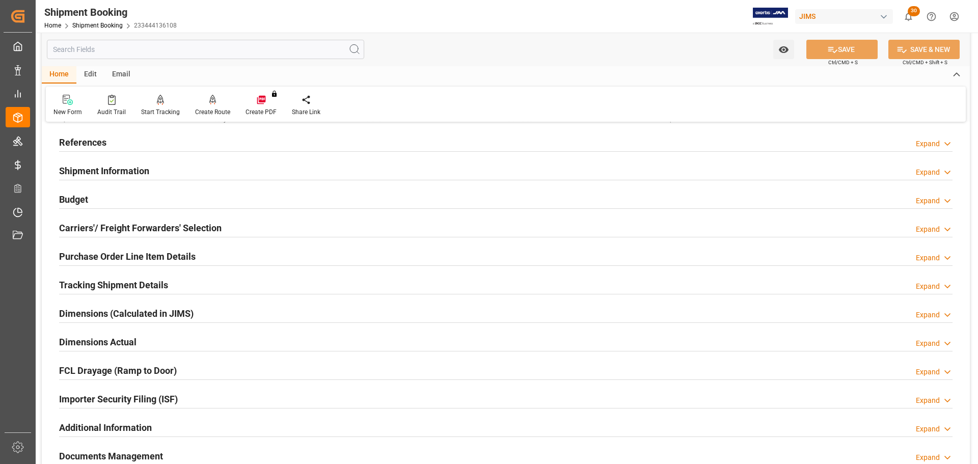
click at [117, 222] on h2 "Carriers'/ Freight Forwarders' Selection" at bounding box center [140, 228] width 163 height 14
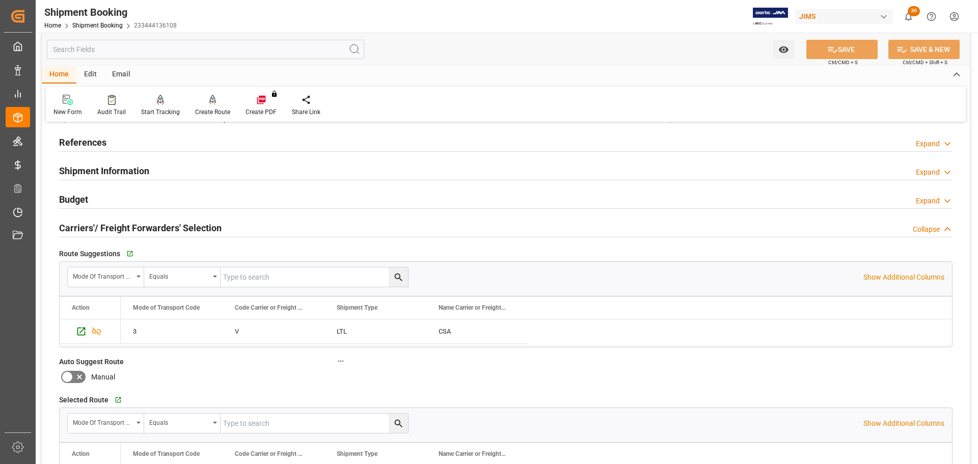
click at [117, 222] on h2 "Carriers'/ Freight Forwarders' Selection" at bounding box center [140, 228] width 163 height 14
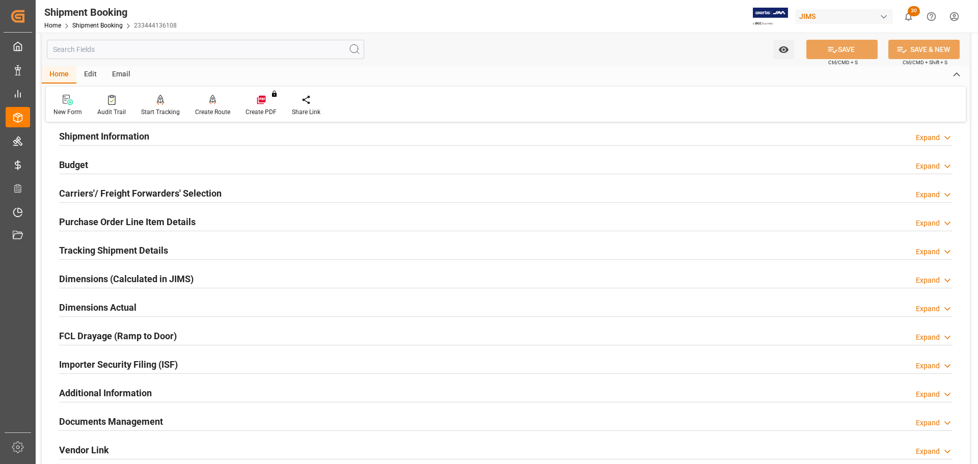
scroll to position [102, 0]
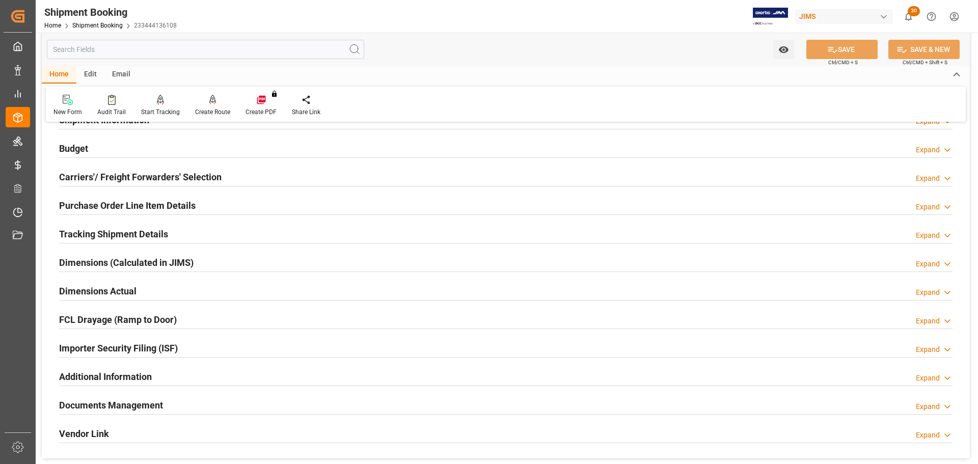
click at [121, 210] on h2 "Purchase Order Line Item Details" at bounding box center [127, 206] width 137 height 14
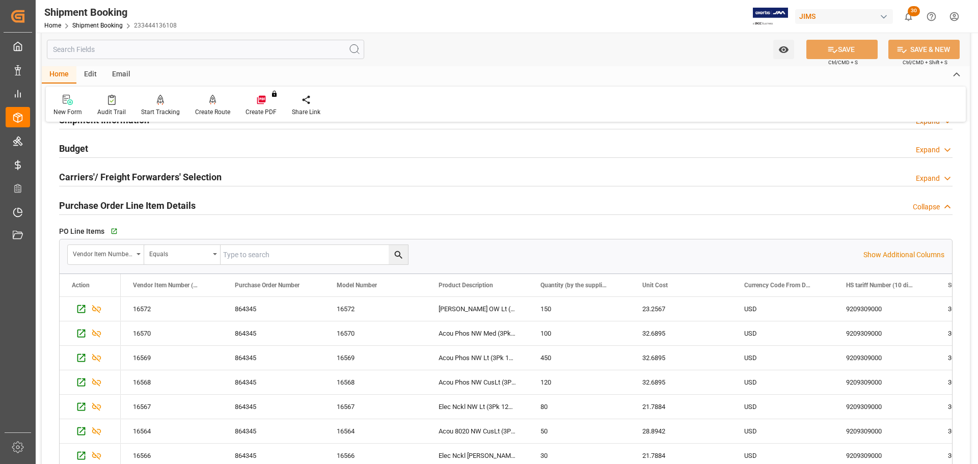
click at [122, 207] on h2 "Purchase Order Line Item Details" at bounding box center [127, 206] width 137 height 14
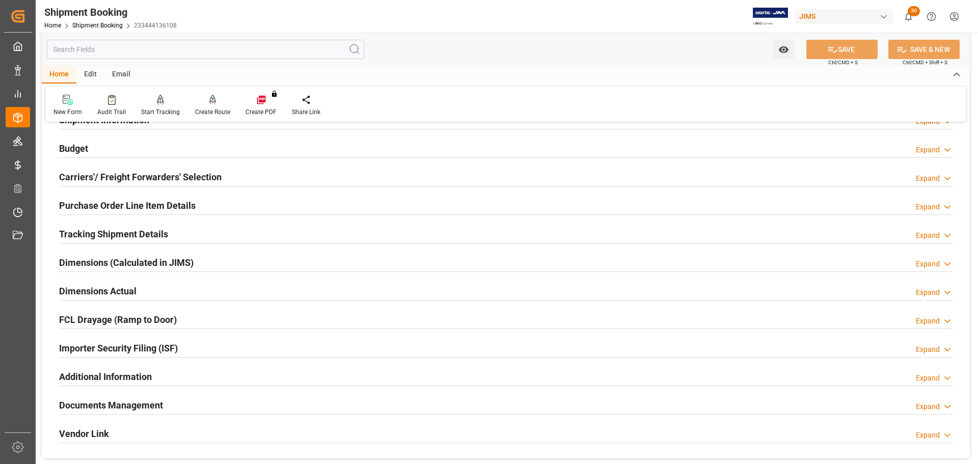
click at [122, 231] on h2 "Tracking Shipment Details" at bounding box center [113, 234] width 109 height 14
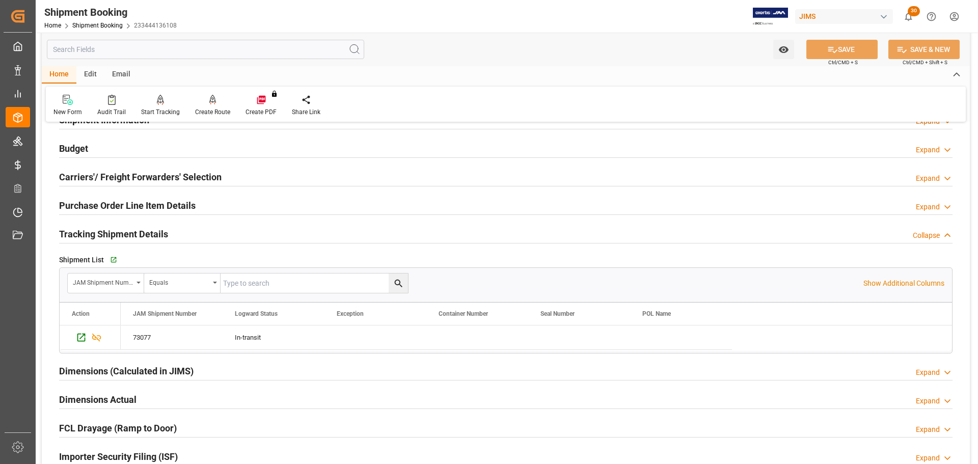
click at [122, 231] on h2 "Tracking Shipment Details" at bounding box center [113, 234] width 109 height 14
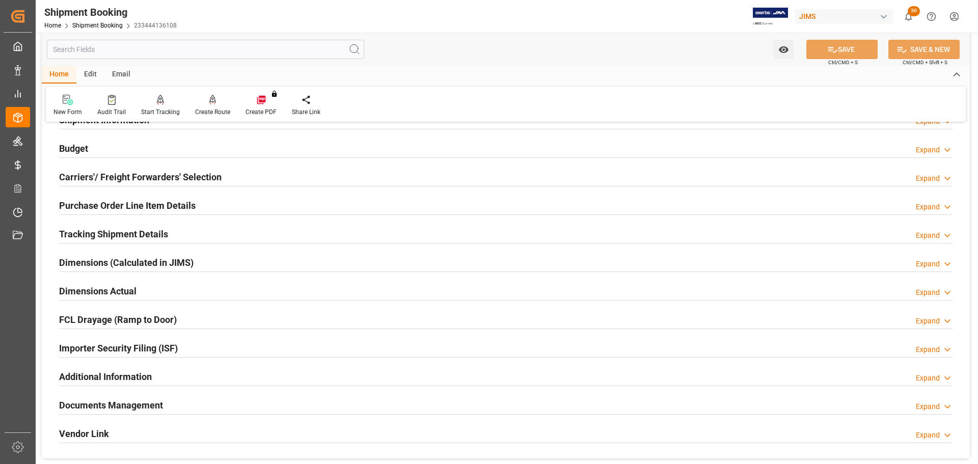
click at [130, 282] on div "Dimensions Actual" at bounding box center [97, 290] width 77 height 19
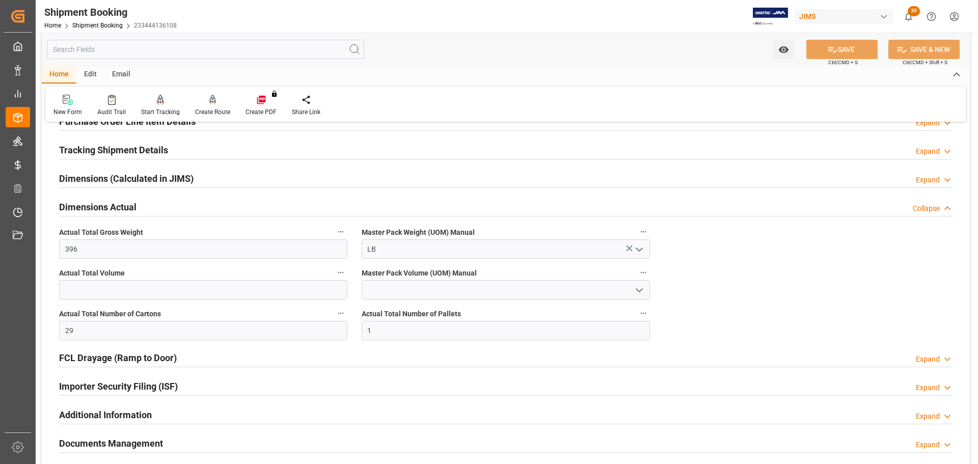
scroll to position [204, 0]
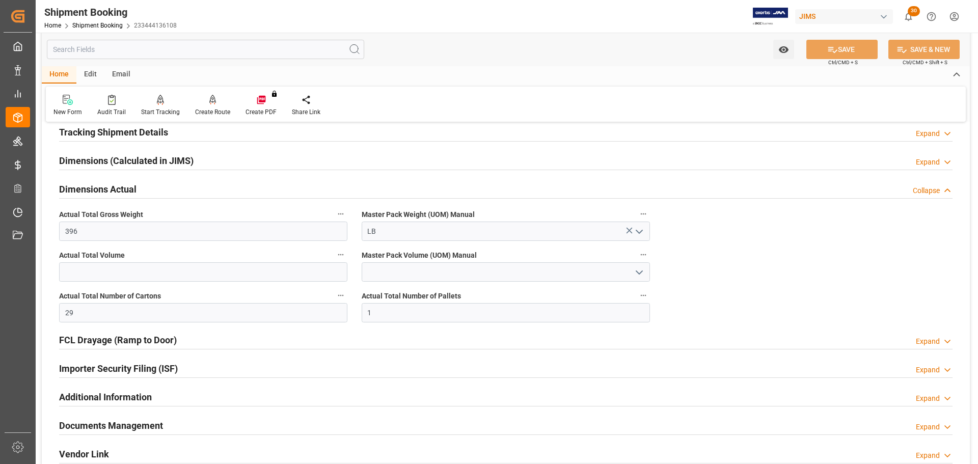
click at [152, 191] on div "Dimensions Actual Collapse" at bounding box center [506, 188] width 894 height 19
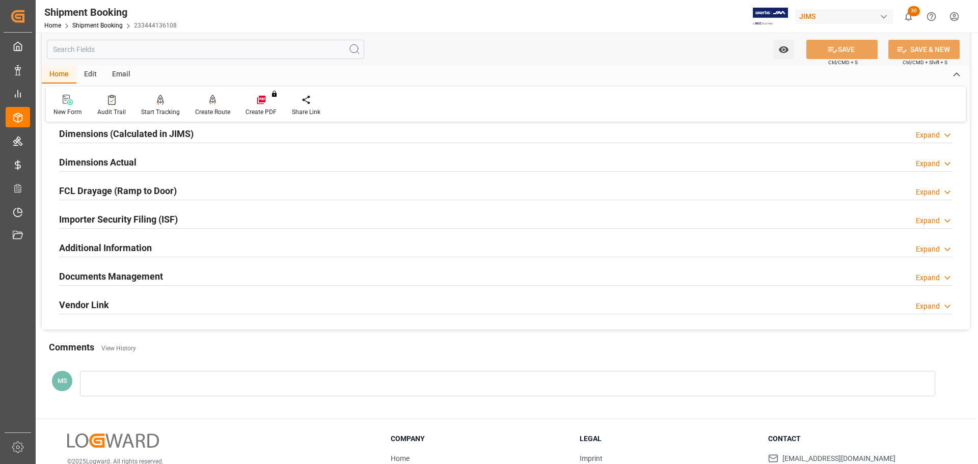
scroll to position [255, 0]
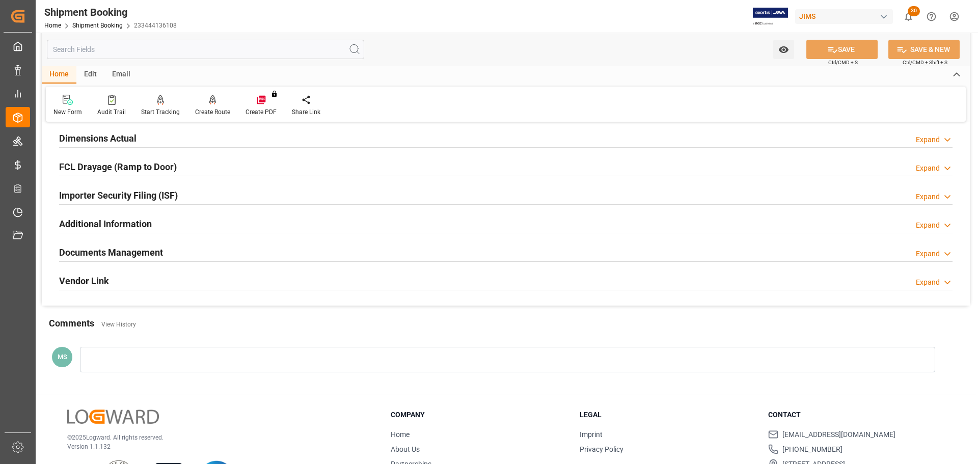
click at [159, 248] on h2 "Documents Management" at bounding box center [111, 253] width 104 height 14
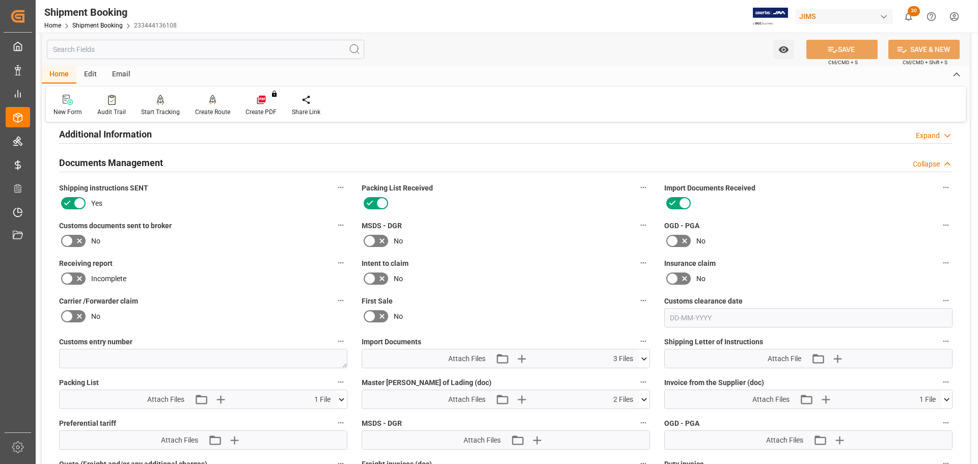
scroll to position [408, 0]
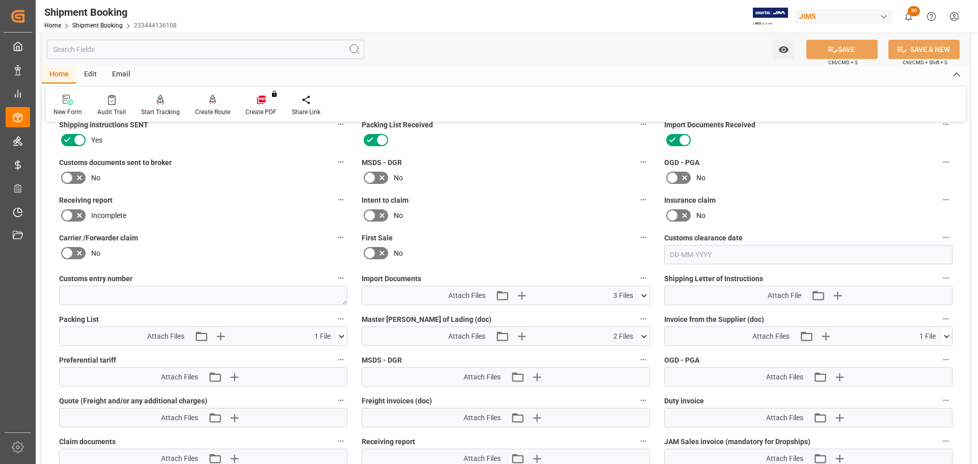
click at [69, 178] on icon at bounding box center [67, 178] width 12 height 12
click at [0, 0] on input "checkbox" at bounding box center [0, 0] width 0 height 0
click at [828, 54] on icon at bounding box center [832, 49] width 11 height 11
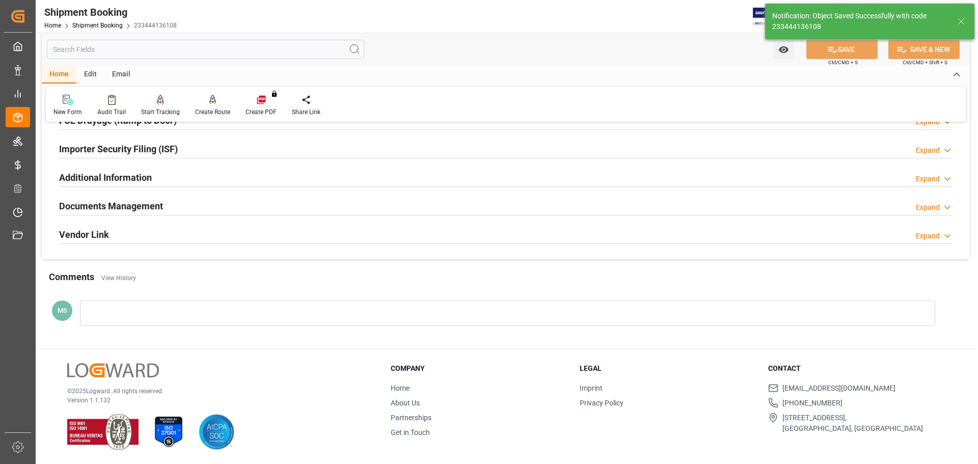
scroll to position [301, 0]
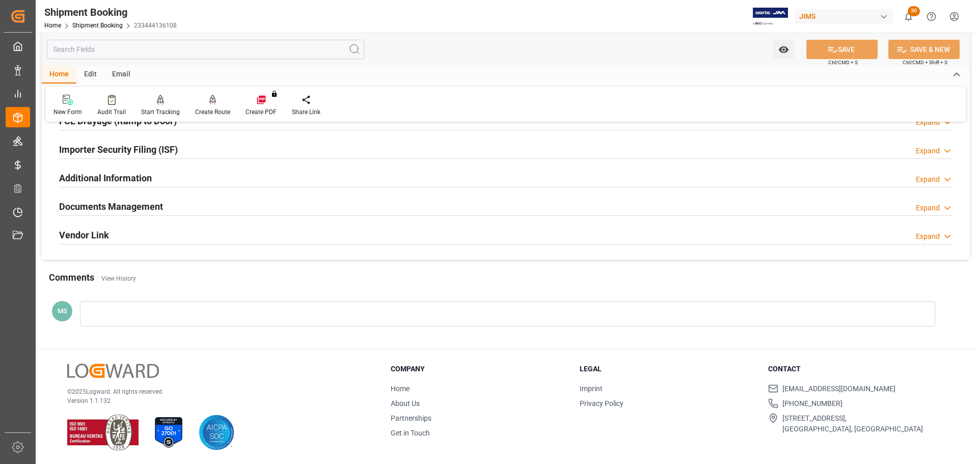
click at [162, 201] on h2 "Documents Management" at bounding box center [111, 207] width 104 height 14
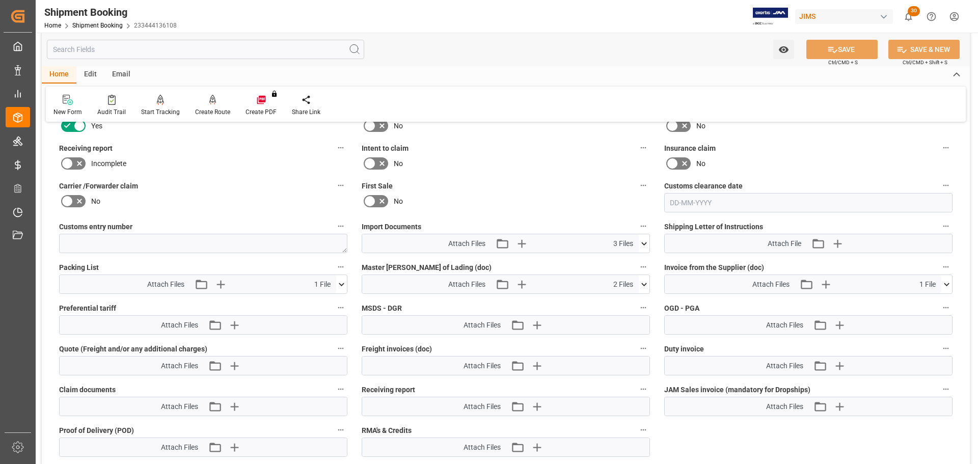
scroll to position [509, 0]
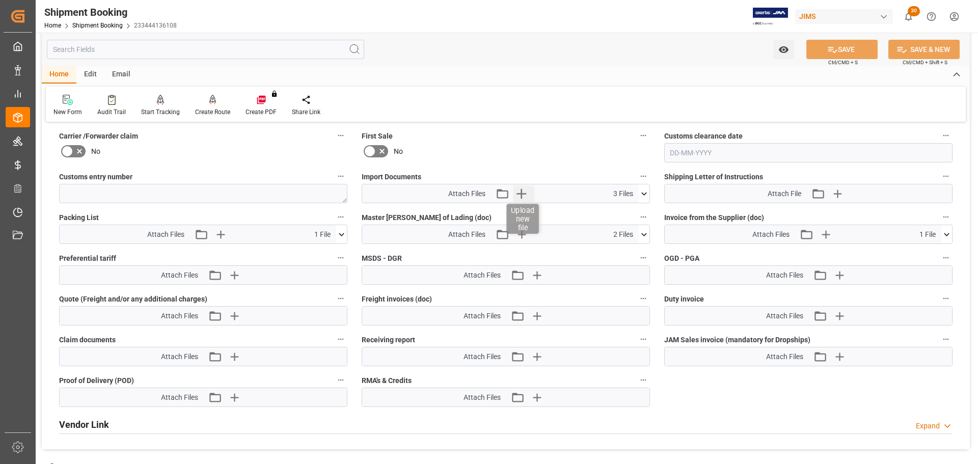
click at [526, 195] on icon "button" at bounding box center [521, 193] width 16 height 16
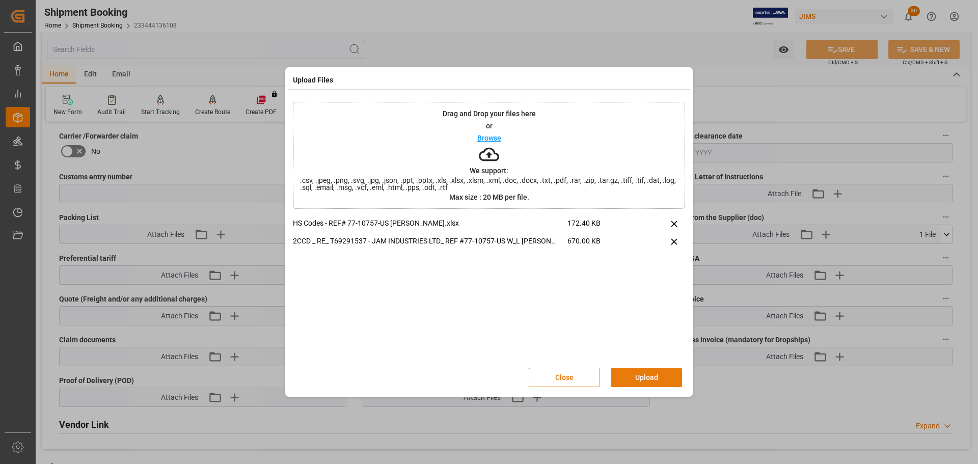
click at [663, 375] on button "Upload" at bounding box center [646, 377] width 71 height 19
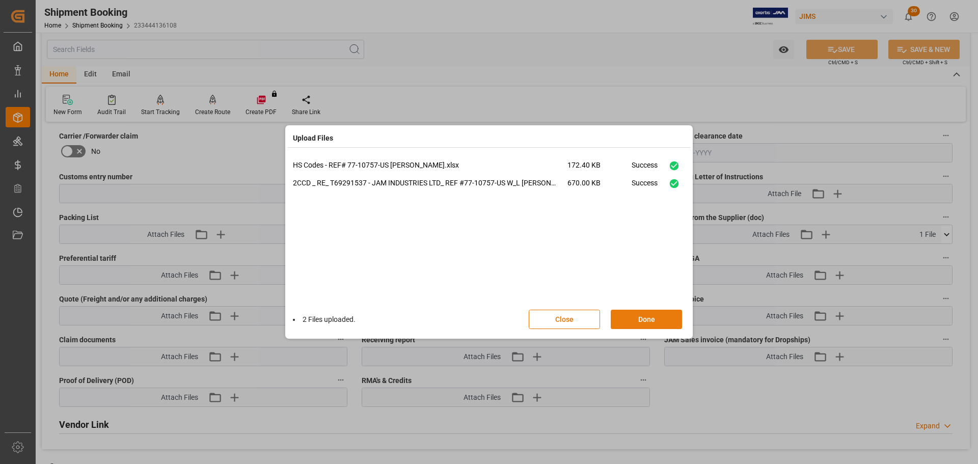
click at [654, 322] on button "Done" at bounding box center [646, 319] width 71 height 19
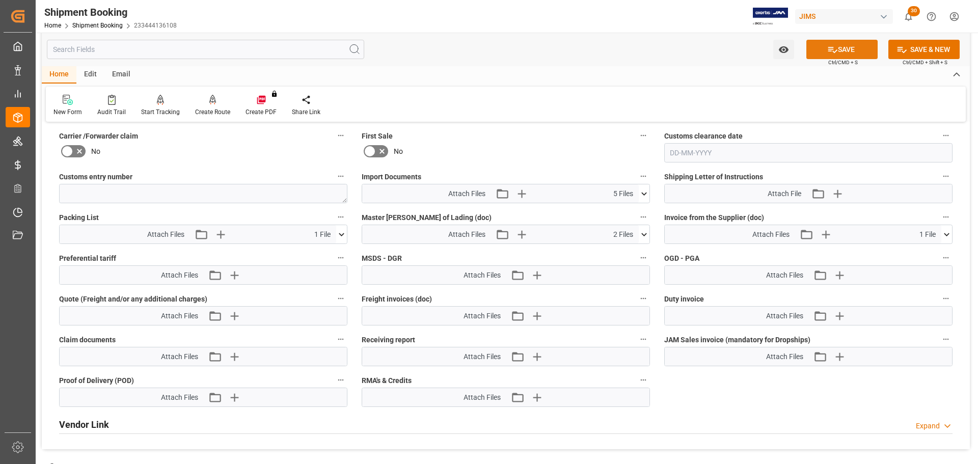
click at [848, 53] on button "SAVE" at bounding box center [842, 49] width 71 height 19
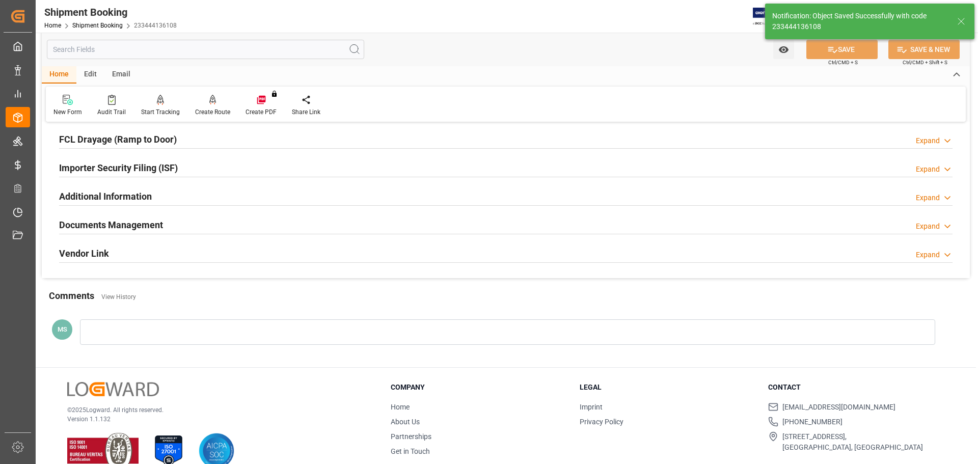
scroll to position [301, 0]
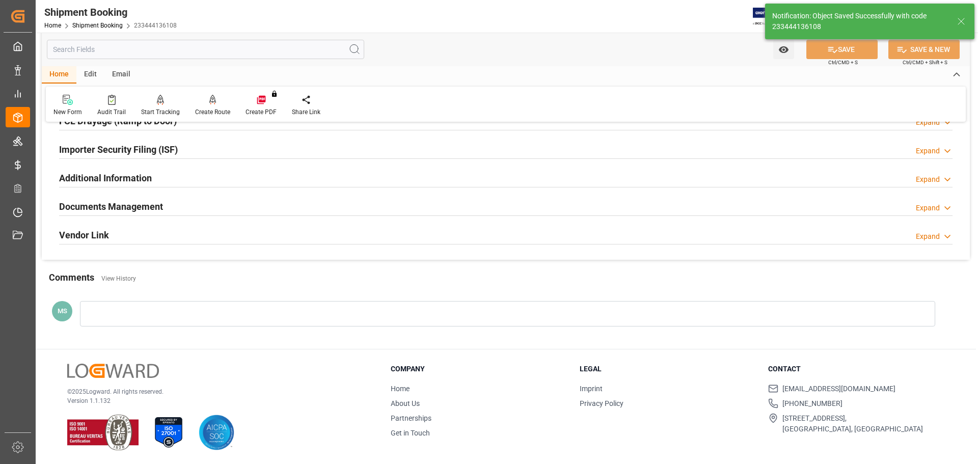
click at [183, 206] on div "Documents Management Expand" at bounding box center [506, 205] width 894 height 19
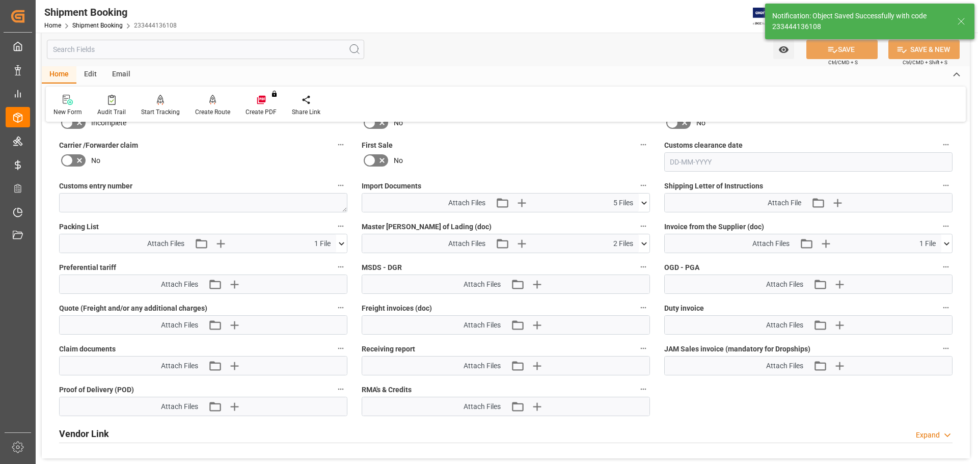
scroll to position [504, 0]
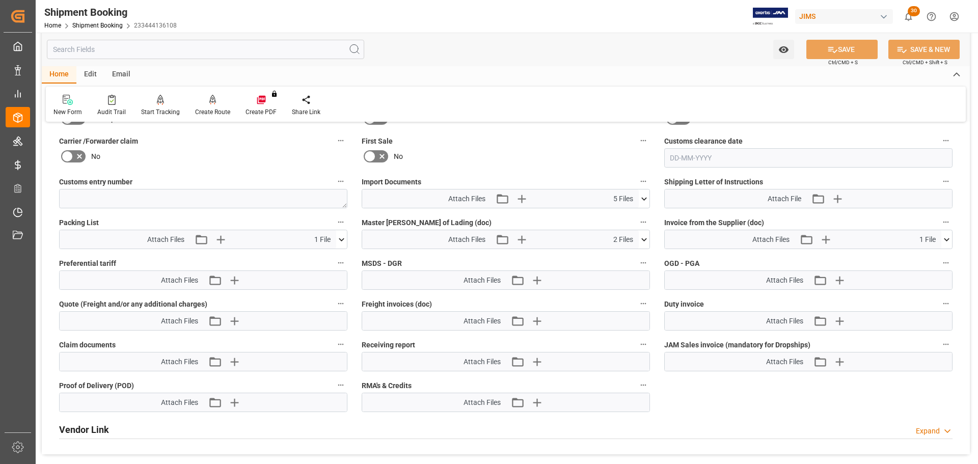
click at [648, 202] on icon at bounding box center [644, 199] width 11 height 11
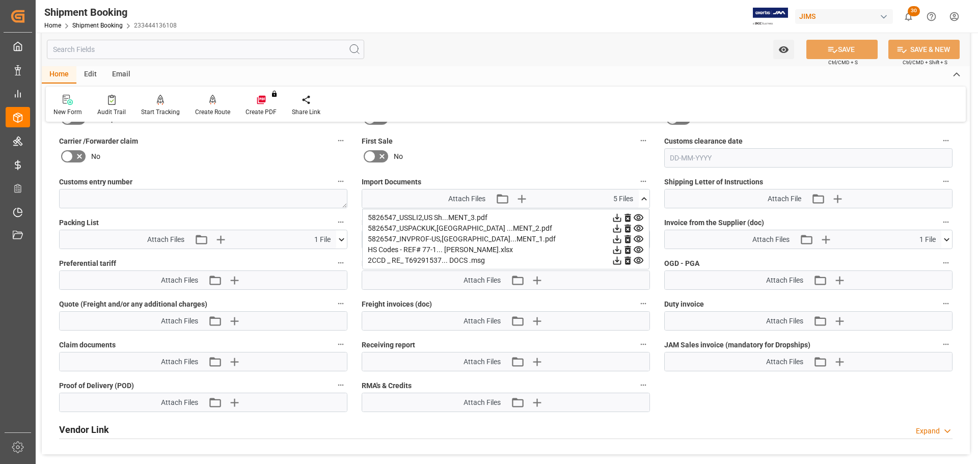
click at [645, 199] on icon at bounding box center [644, 199] width 11 height 11
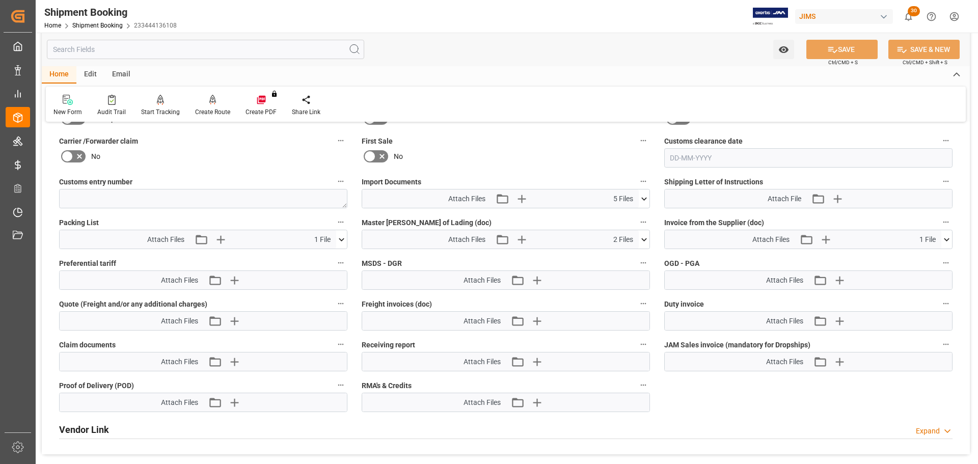
click at [344, 237] on icon at bounding box center [341, 239] width 11 height 11
click at [343, 237] on icon at bounding box center [341, 239] width 11 height 11
click at [946, 241] on icon at bounding box center [947, 239] width 11 height 11
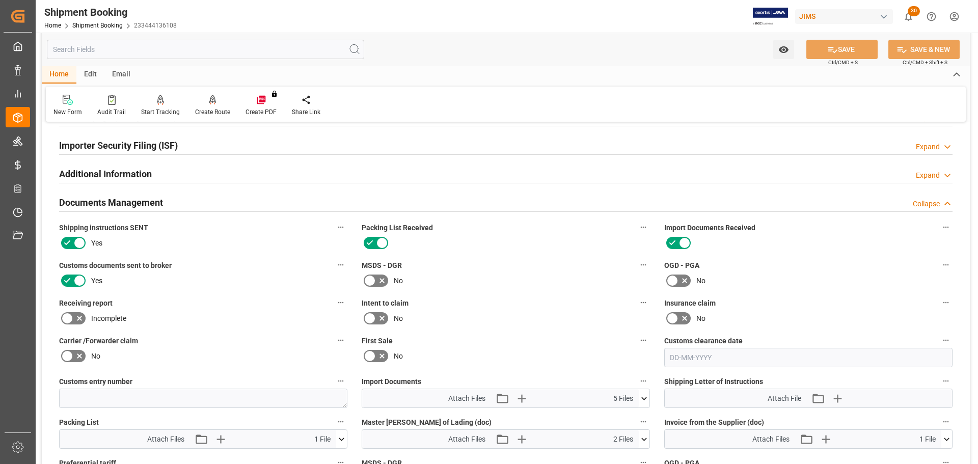
scroll to position [301, 0]
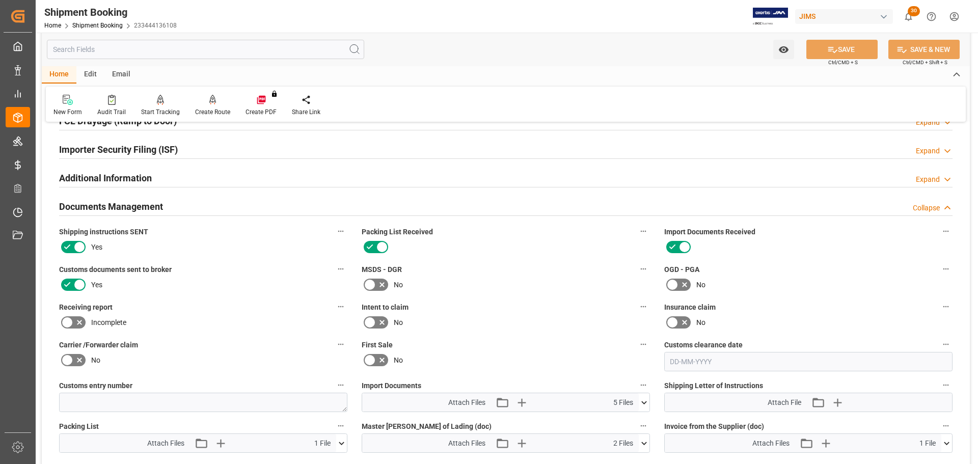
click at [174, 204] on div "Documents Management Collapse" at bounding box center [506, 205] width 894 height 19
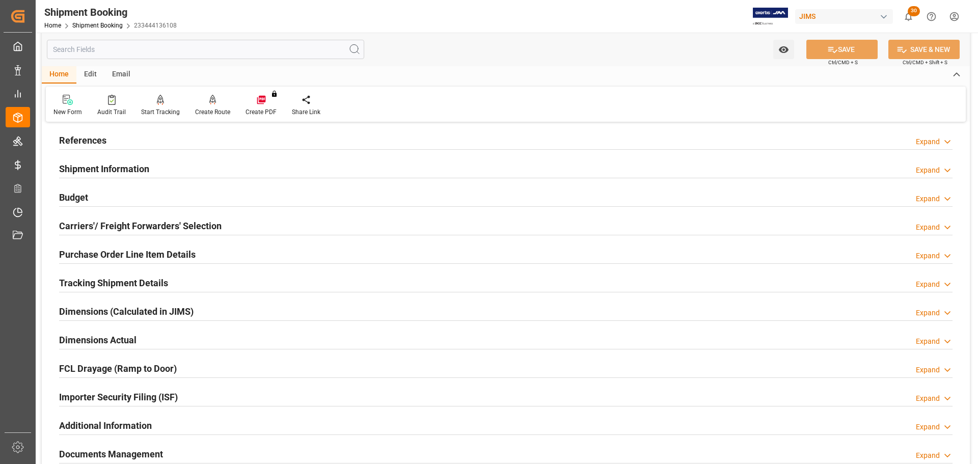
scroll to position [0, 0]
